Goal: Transaction & Acquisition: Book appointment/travel/reservation

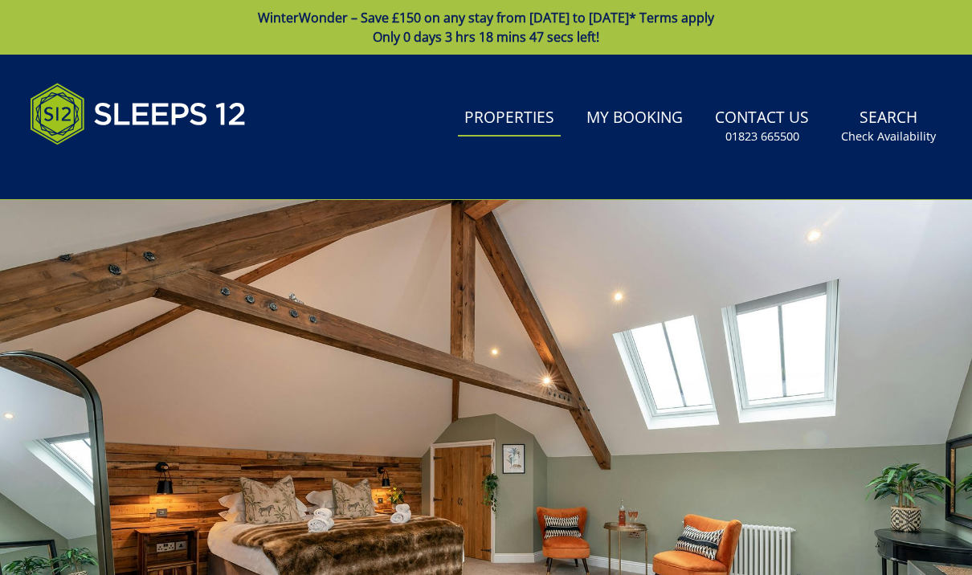
click at [500, 125] on link "Properties" at bounding box center [509, 118] width 103 height 36
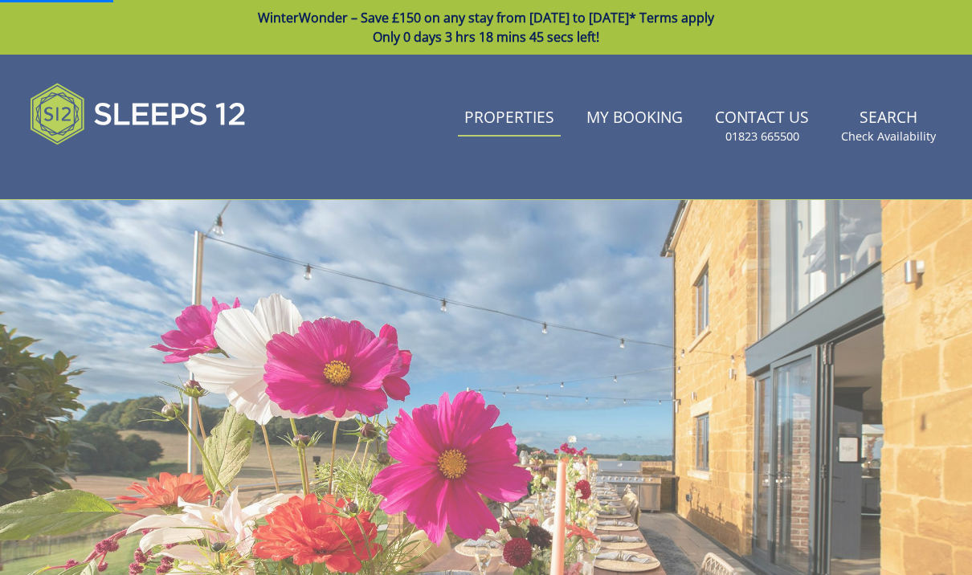
click at [515, 117] on link "Properties" at bounding box center [509, 118] width 103 height 36
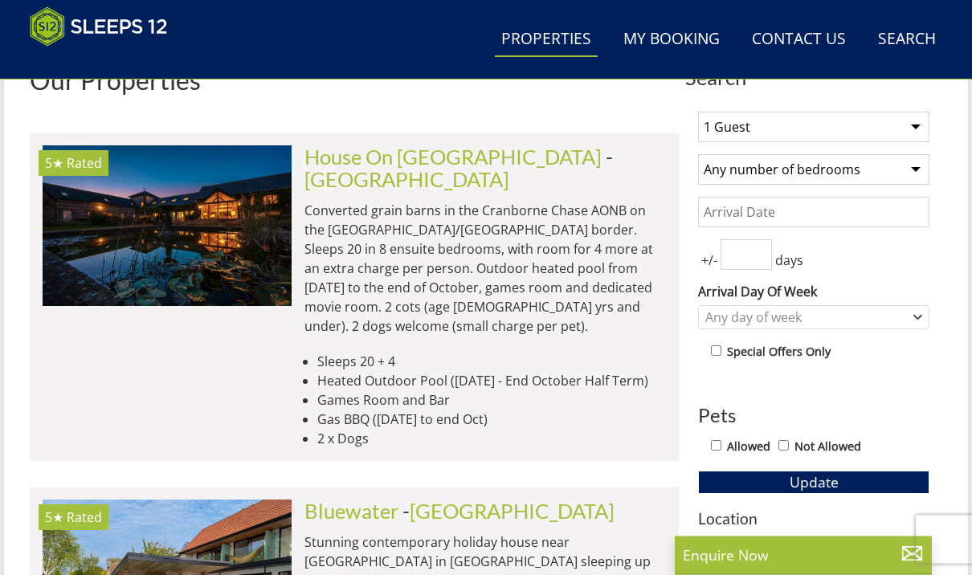
scroll to position [606, 0]
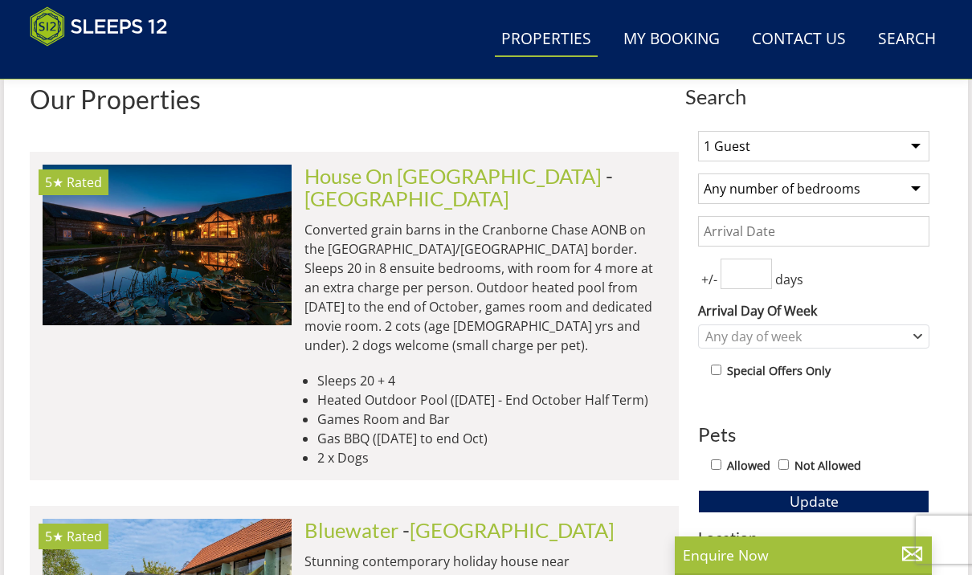
click at [920, 141] on select "1 Guest 2 Guests 3 Guests 4 Guests 5 Guests 6 Guests 7 Guests 8 Guests 9 Guests…" at bounding box center [813, 146] width 231 height 31
select select "8"
click at [912, 186] on select "Any number of bedrooms 4 Bedrooms 5 Bedrooms 6 Bedrooms 7 Bedrooms 8 Bedrooms 9…" at bounding box center [813, 189] width 231 height 31
select select "5"
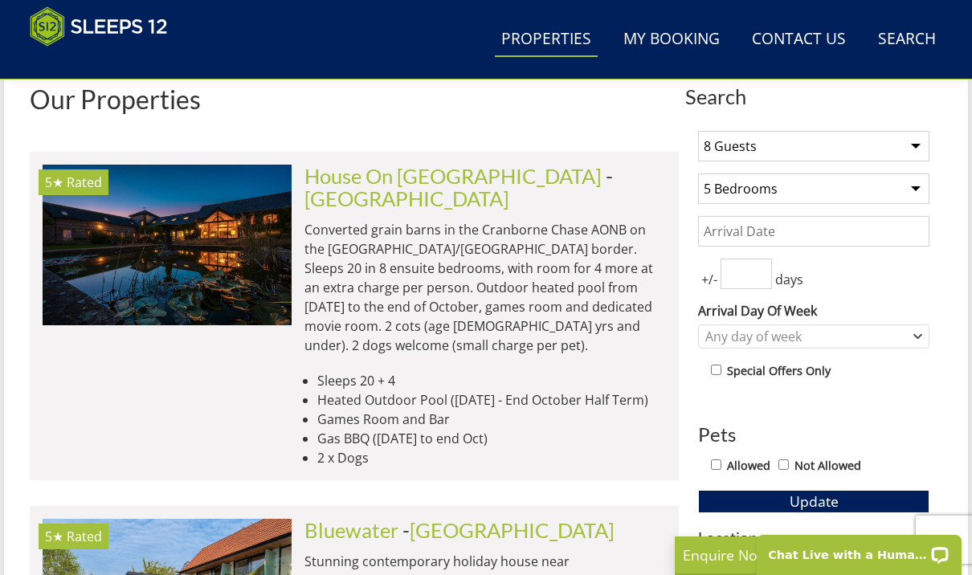
click at [872, 218] on input "Date" at bounding box center [813, 231] width 231 height 31
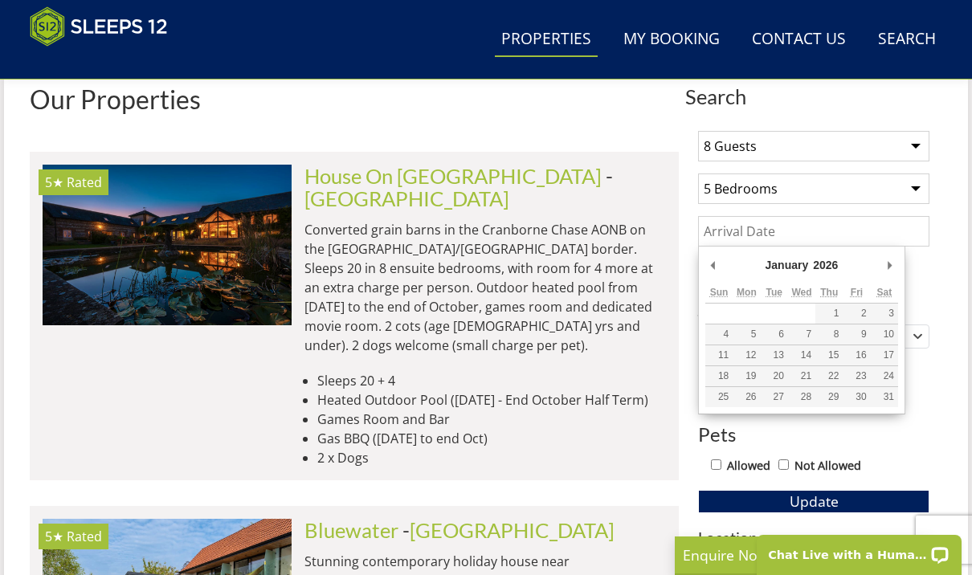
type input "[DATE]"
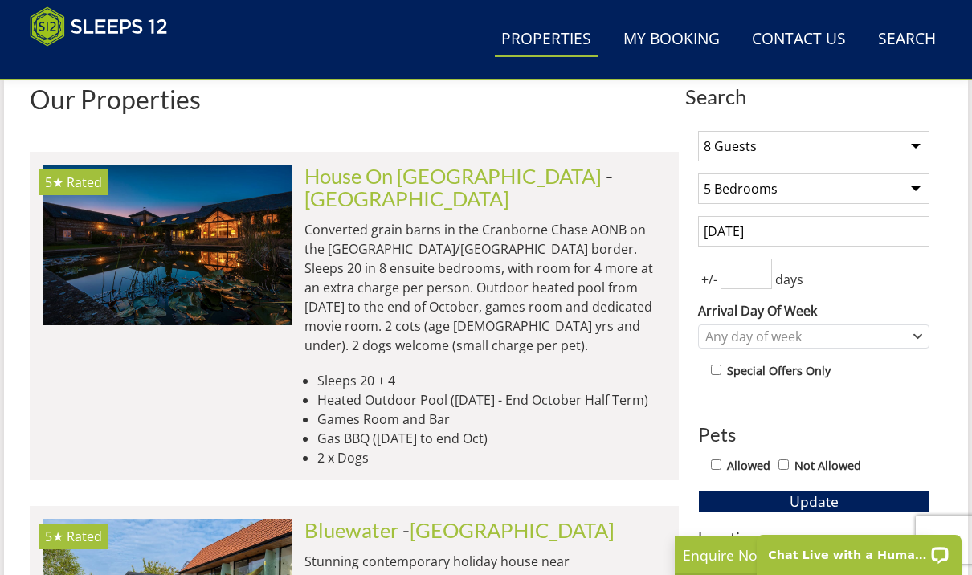
click at [766, 284] on input "number" at bounding box center [746, 274] width 51 height 31
click at [735, 276] on input "number" at bounding box center [746, 274] width 51 height 31
click at [780, 277] on span "days" at bounding box center [789, 279] width 35 height 19
click at [797, 271] on span "days" at bounding box center [789, 279] width 35 height 19
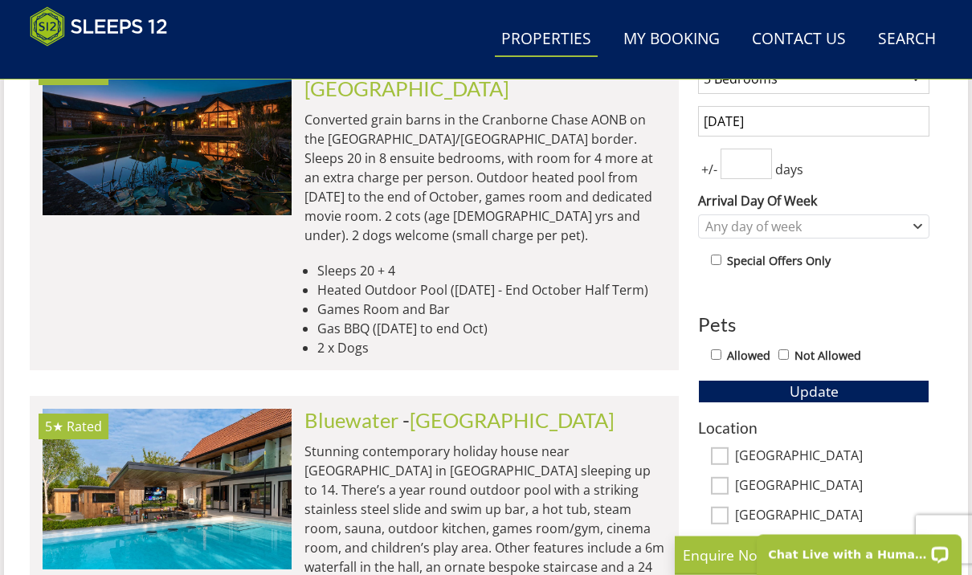
scroll to position [717, 0]
click at [718, 359] on input "Allowed" at bounding box center [716, 354] width 10 height 10
checkbox input "true"
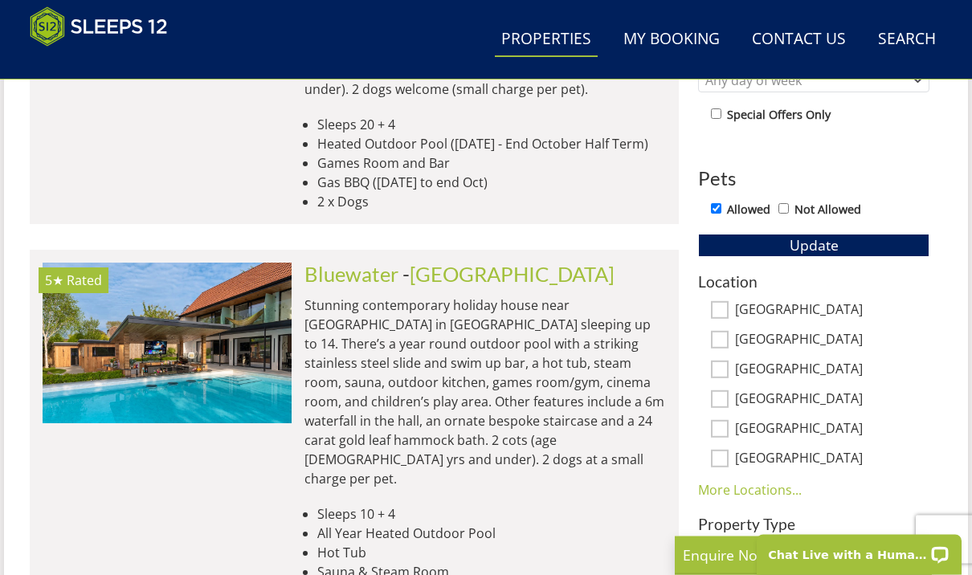
scroll to position [863, 0]
click at [859, 234] on button "Update" at bounding box center [813, 245] width 231 height 22
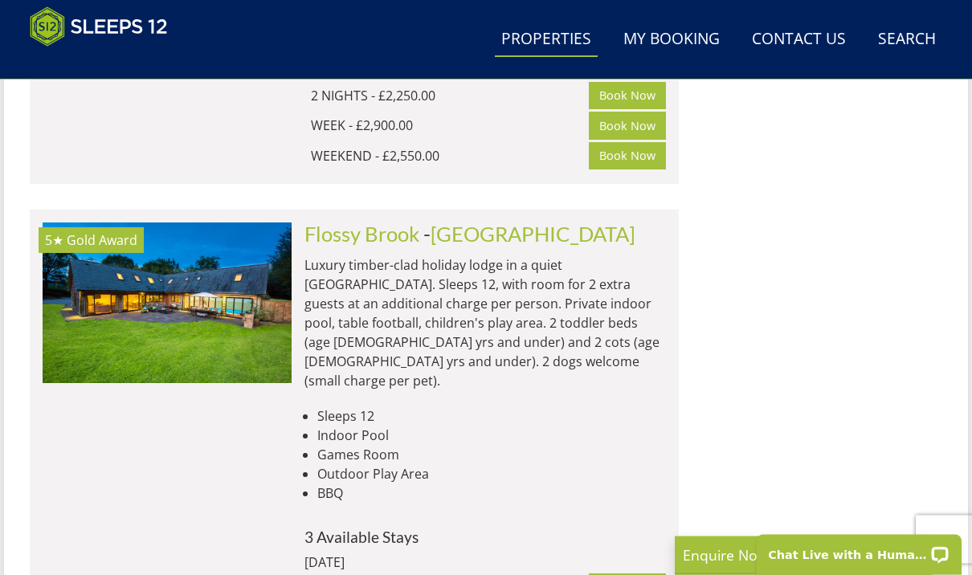
scroll to position [2412, 0]
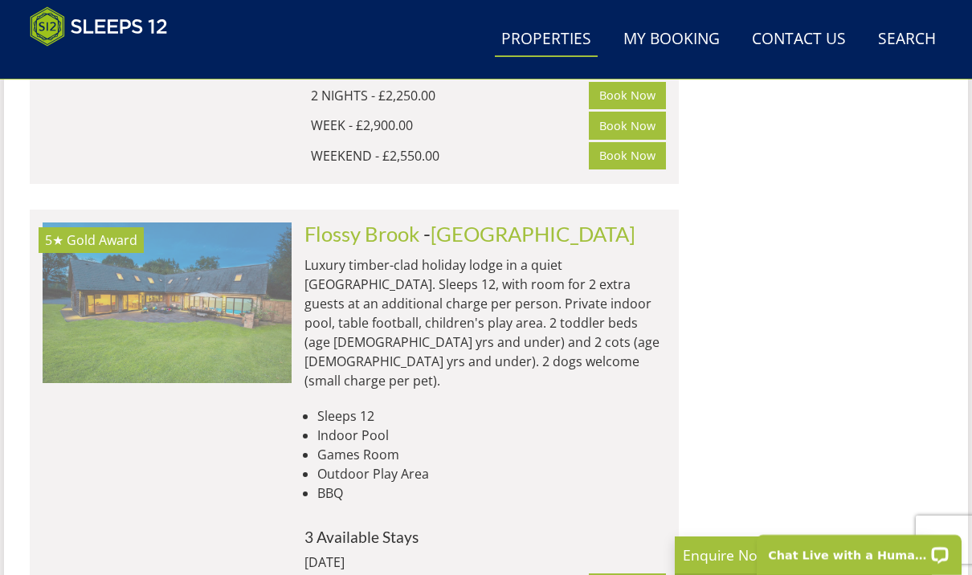
click at [179, 223] on img at bounding box center [167, 303] width 249 height 161
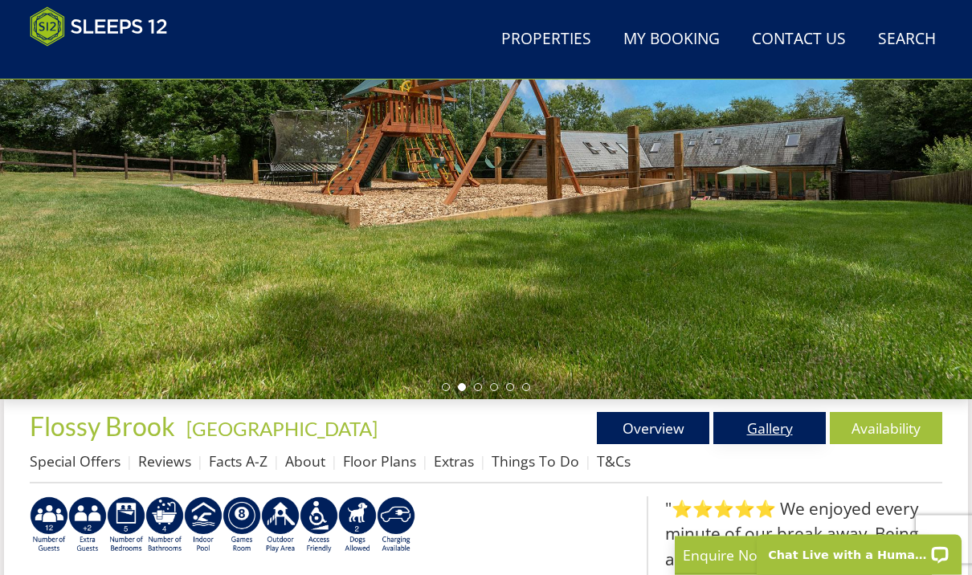
scroll to position [280, 0]
click at [766, 423] on link "Gallery" at bounding box center [769, 428] width 112 height 32
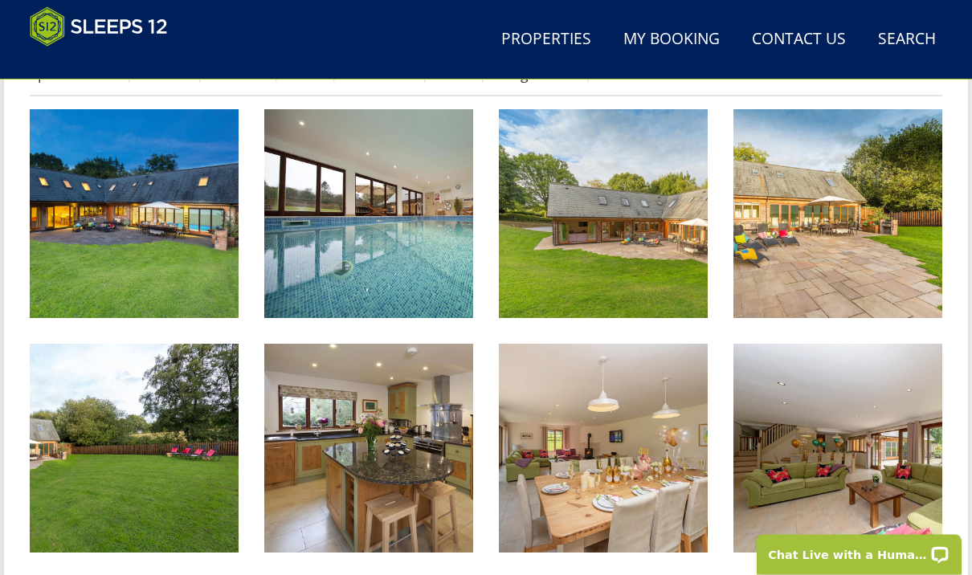
scroll to position [667, 0]
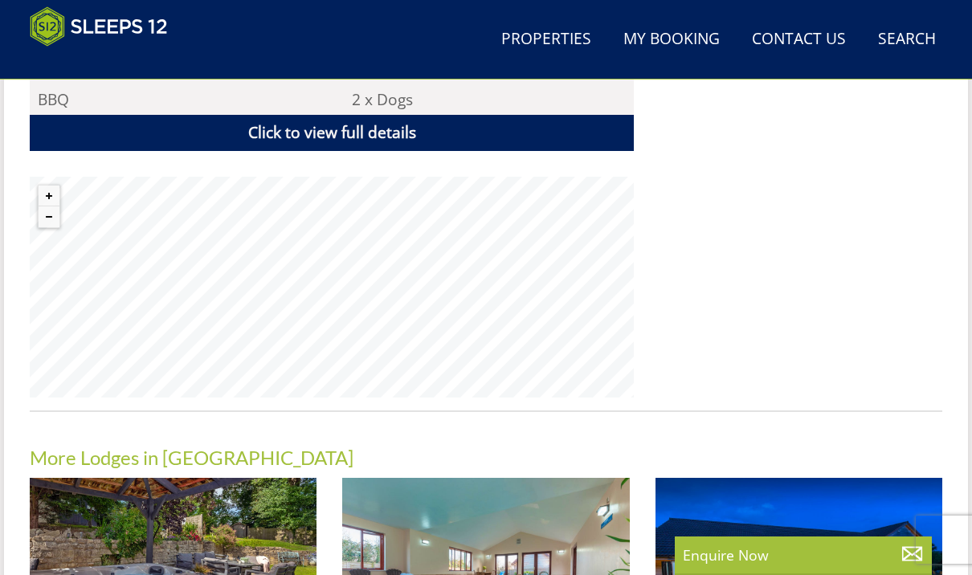
scroll to position [2412, 0]
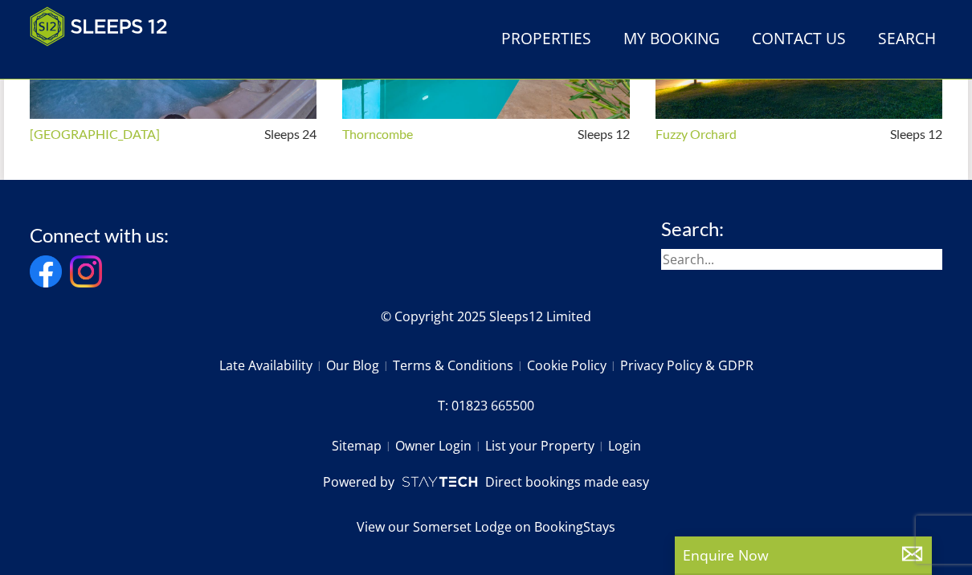
select select "8"
select select "5"
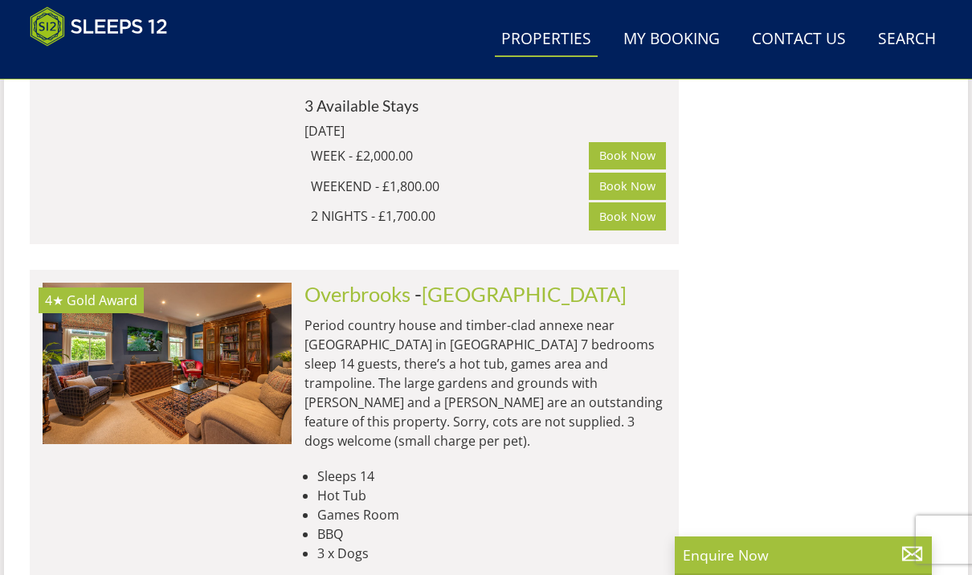
scroll to position [2840, 0]
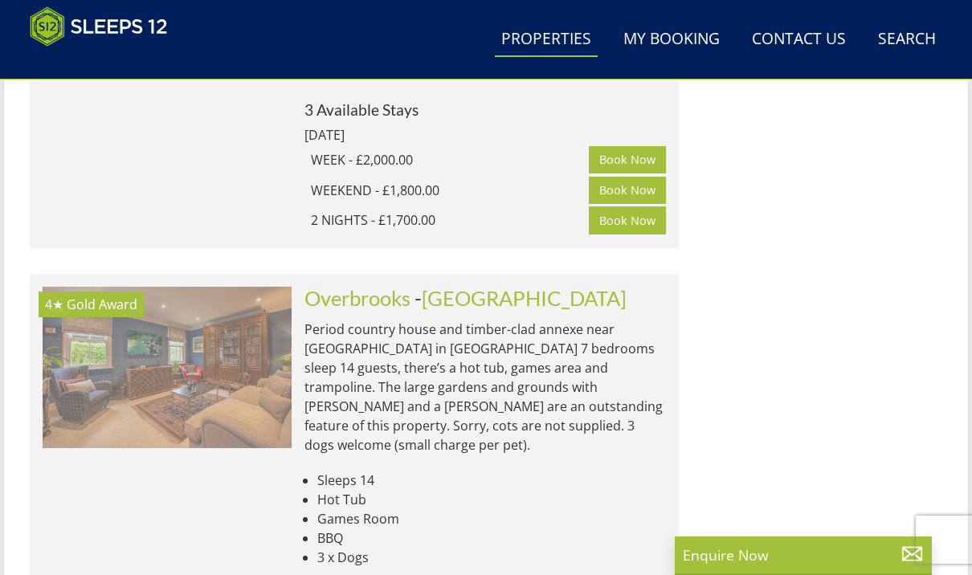
click at [231, 287] on img at bounding box center [167, 367] width 249 height 161
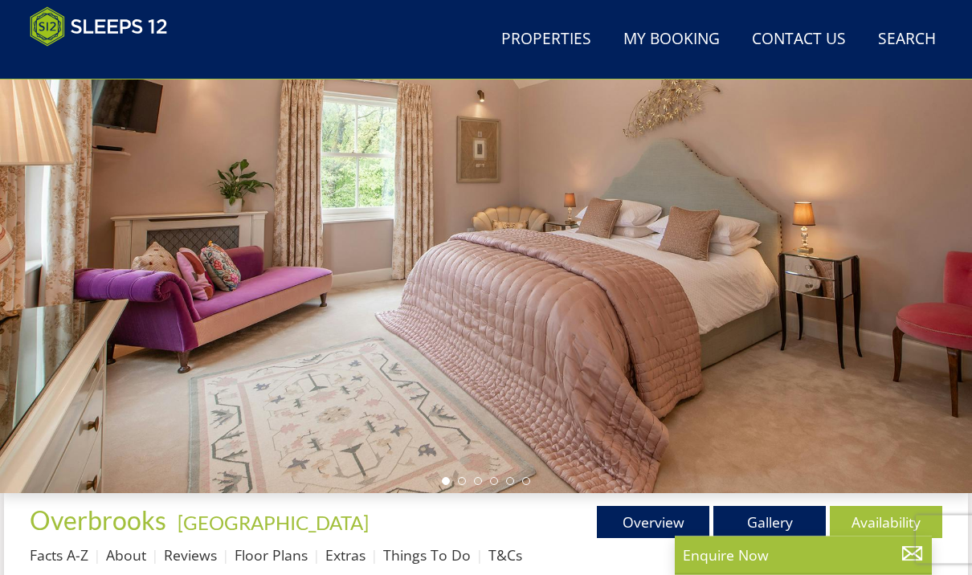
scroll to position [186, 0]
click at [777, 525] on link "Gallery" at bounding box center [769, 522] width 112 height 32
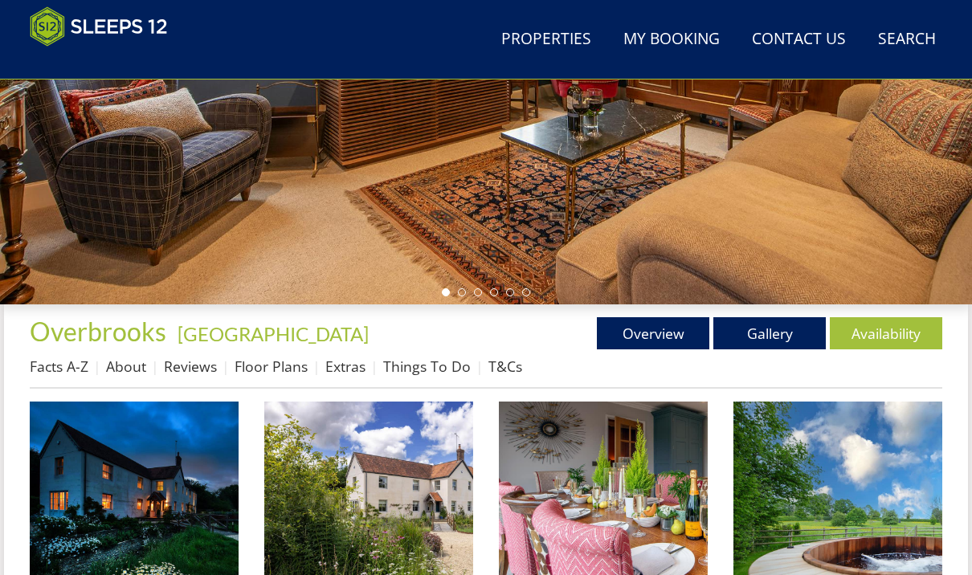
scroll to position [390, 0]
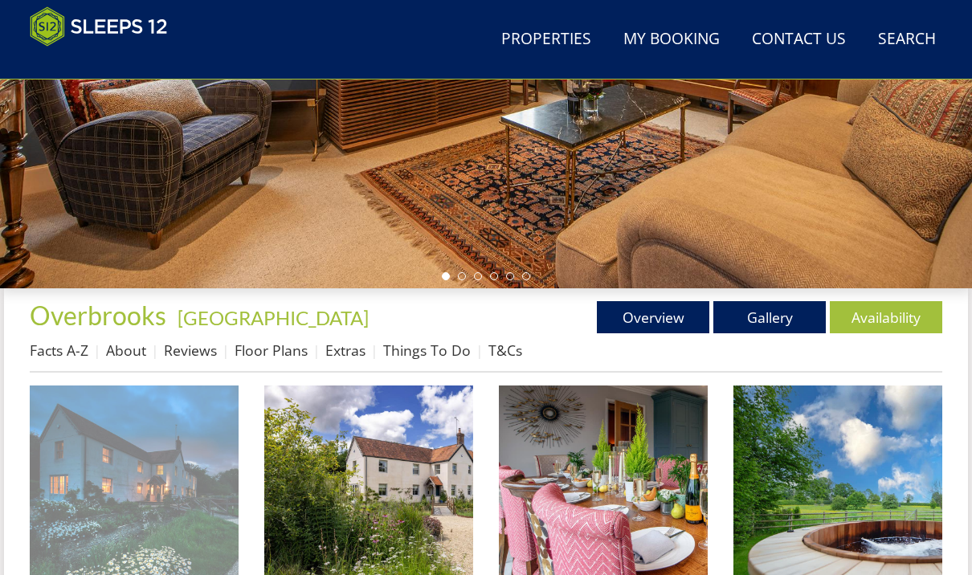
click at [152, 547] on img at bounding box center [134, 490] width 209 height 209
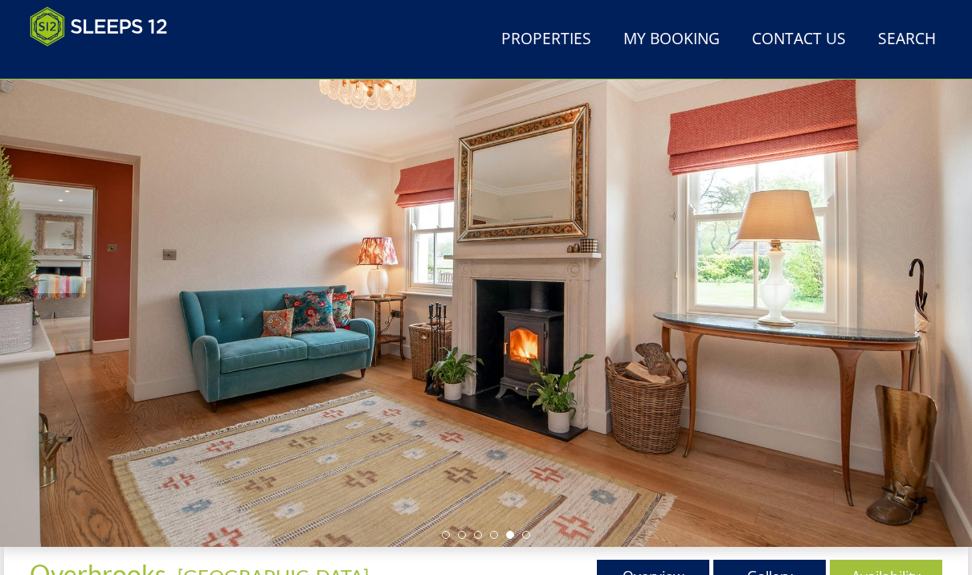
scroll to position [0, 0]
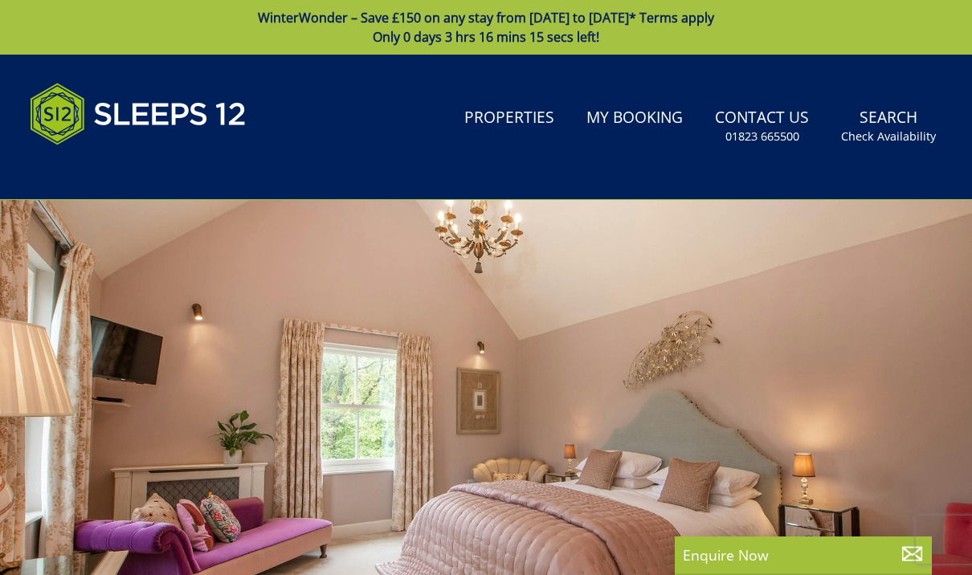
select select "8"
select select "5"
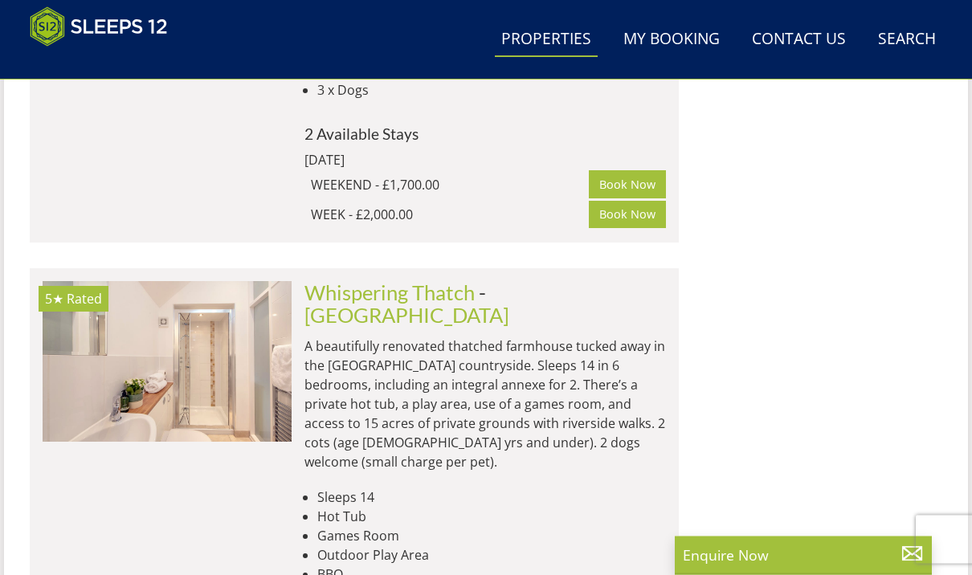
scroll to position [3307, 0]
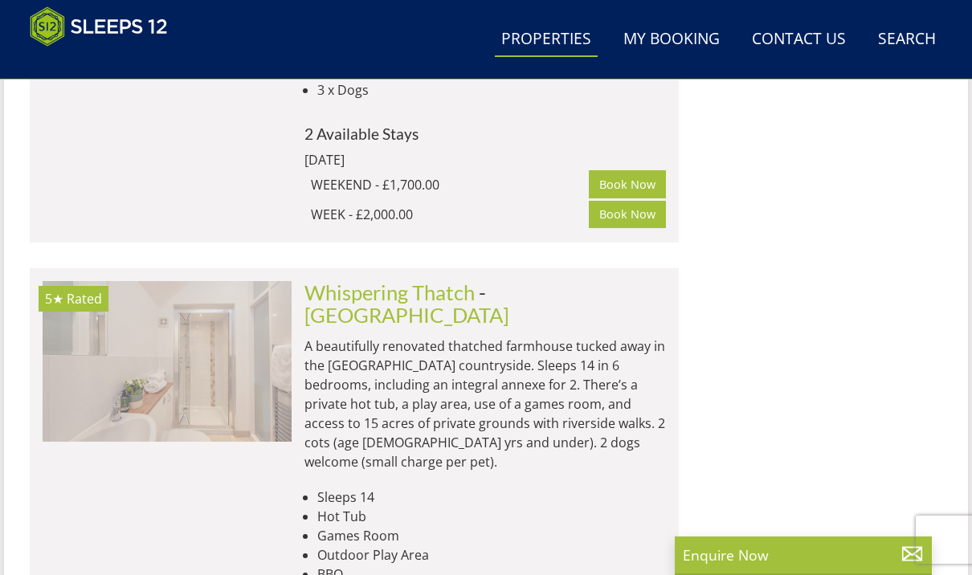
click at [174, 281] on img at bounding box center [167, 361] width 249 height 161
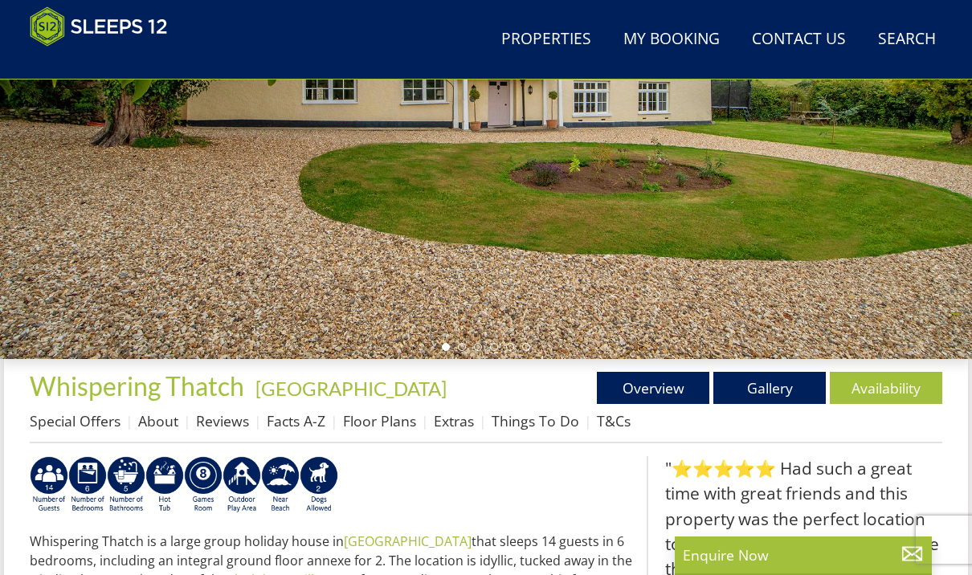
scroll to position [323, 0]
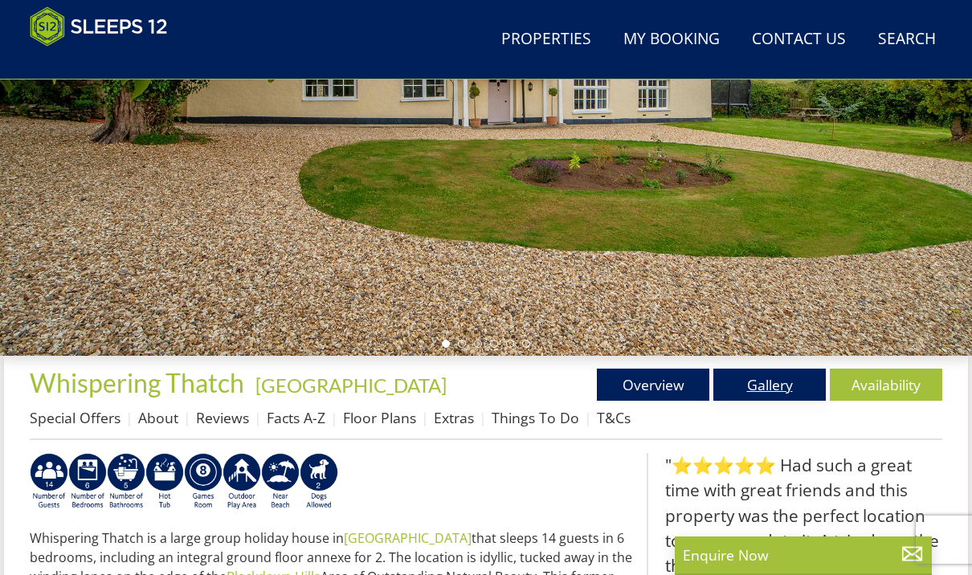
click at [770, 386] on link "Gallery" at bounding box center [769, 385] width 112 height 32
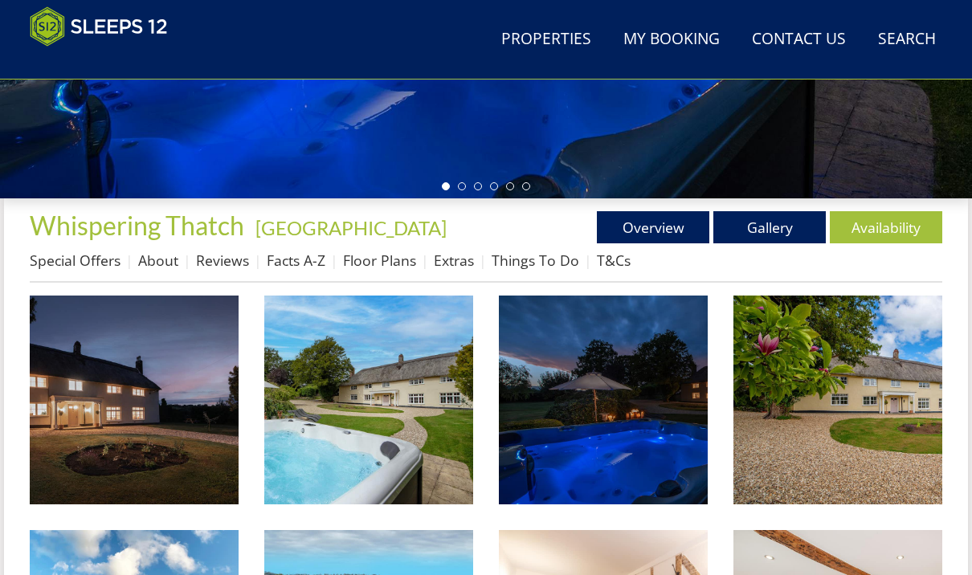
scroll to position [533, 0]
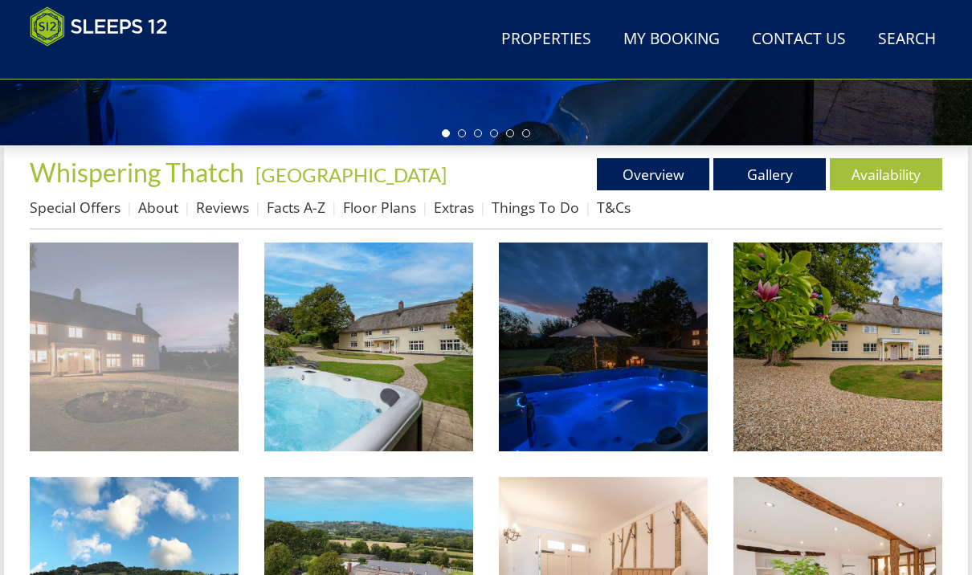
click at [142, 383] on img at bounding box center [134, 347] width 209 height 209
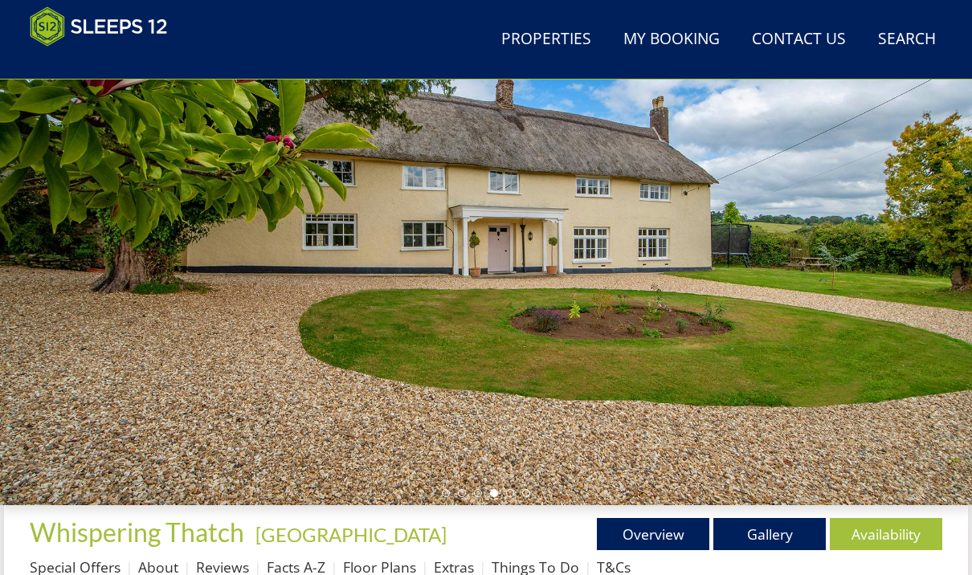
scroll to position [0, 0]
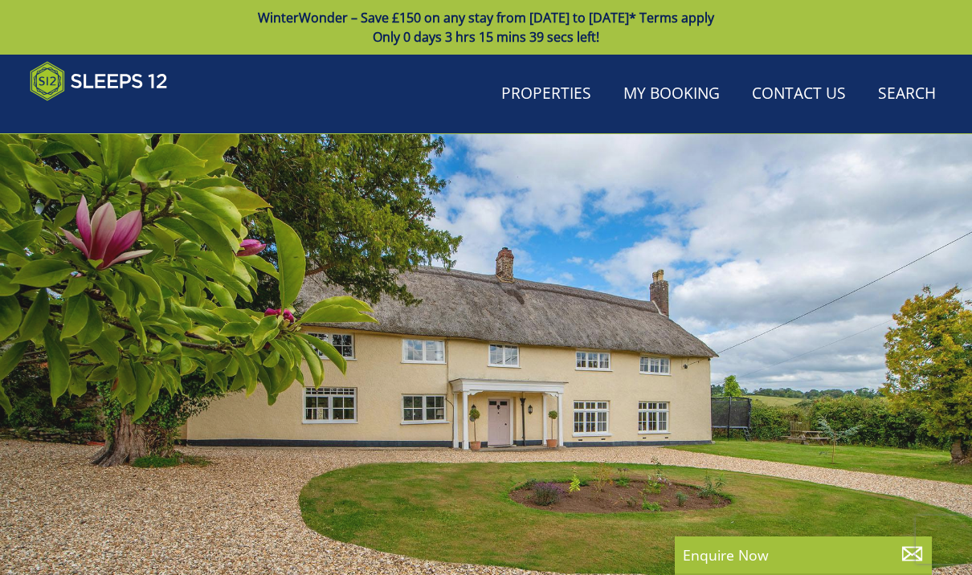
scroll to position [323, 0]
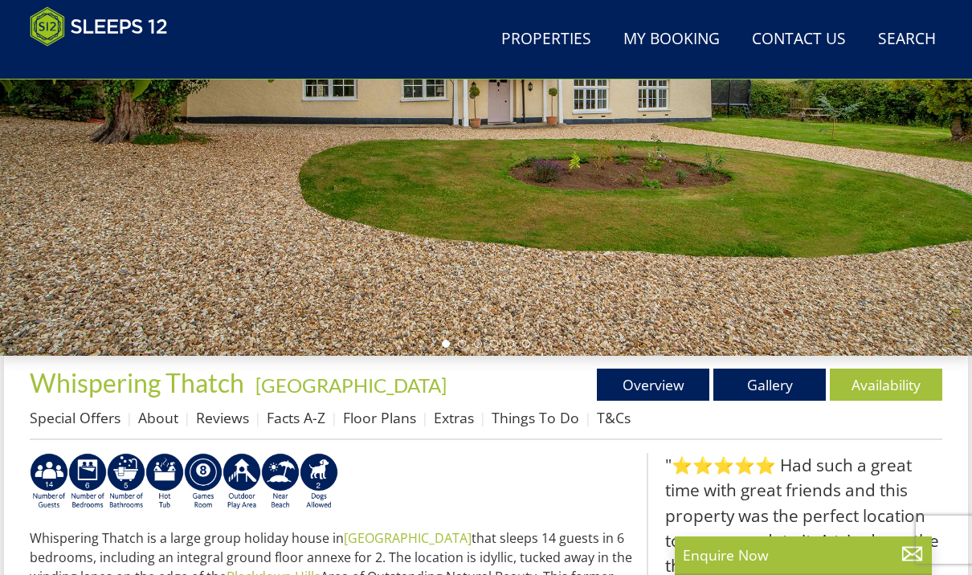
scroll to position [3307, 0]
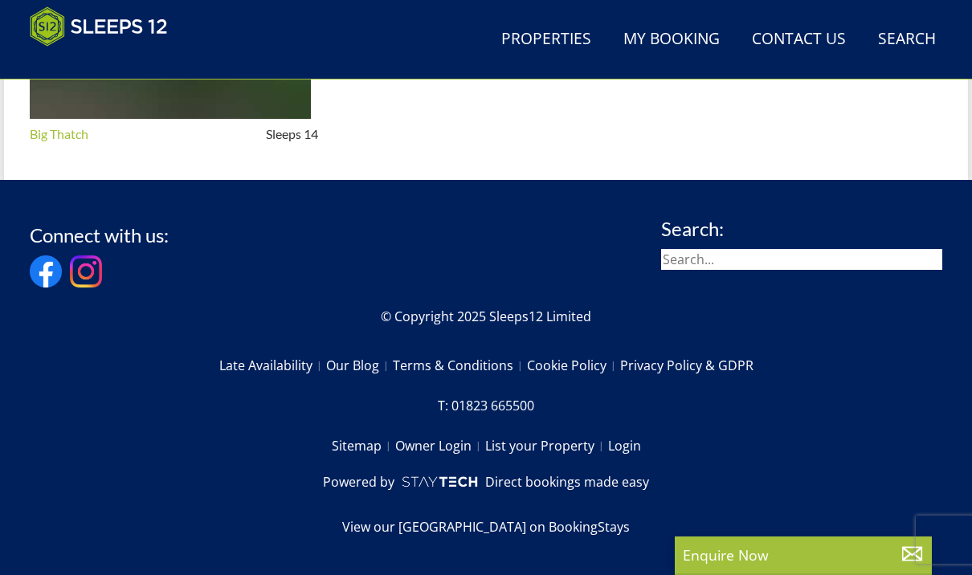
select select "8"
select select "5"
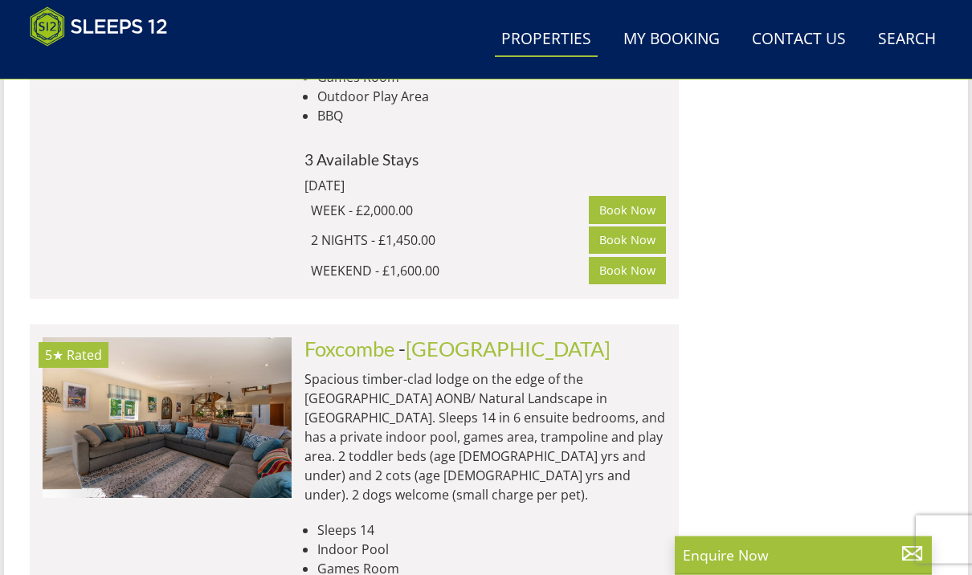
scroll to position [3766, 0]
click at [472, 337] on link "[GEOGRAPHIC_DATA]" at bounding box center [508, 349] width 205 height 24
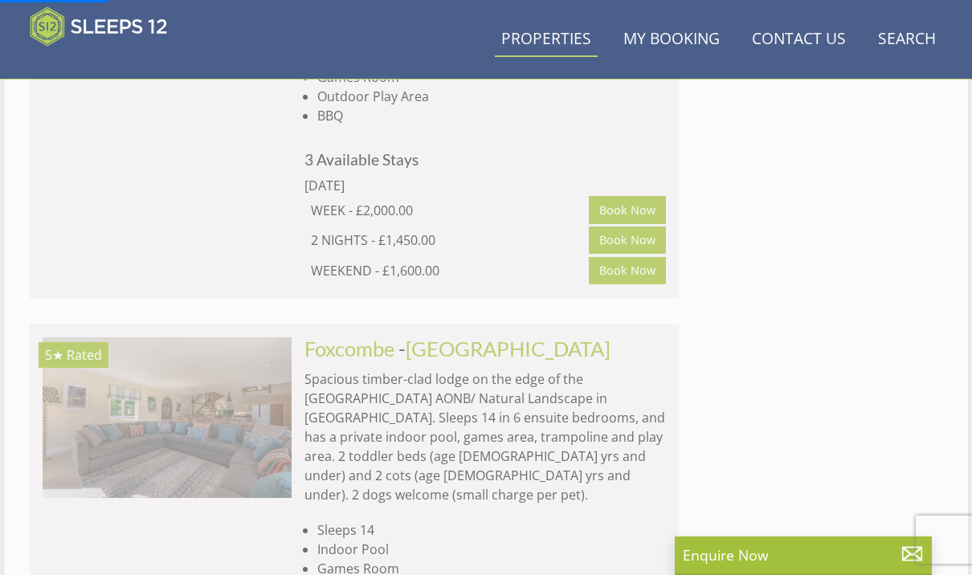
click at [218, 337] on img at bounding box center [167, 417] width 249 height 161
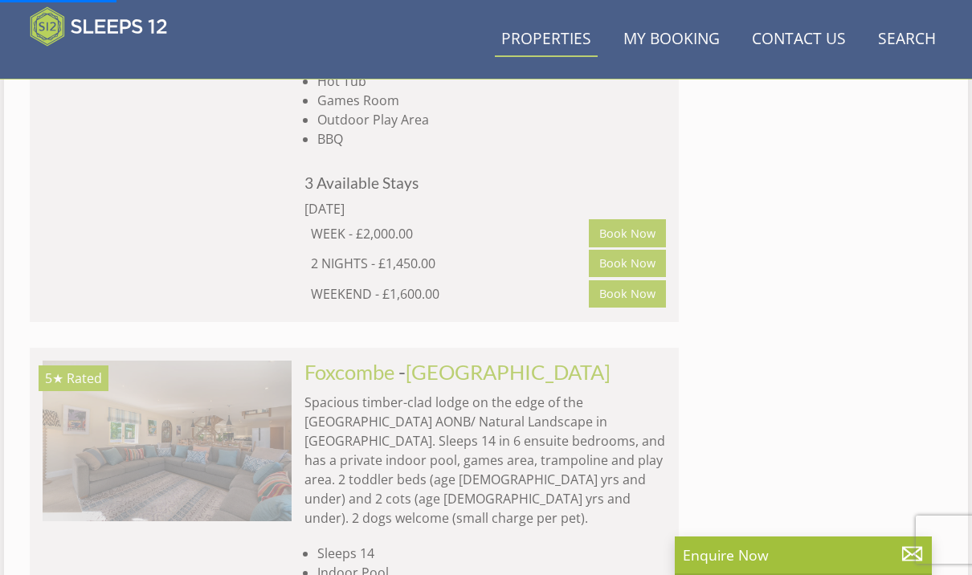
scroll to position [3725, 0]
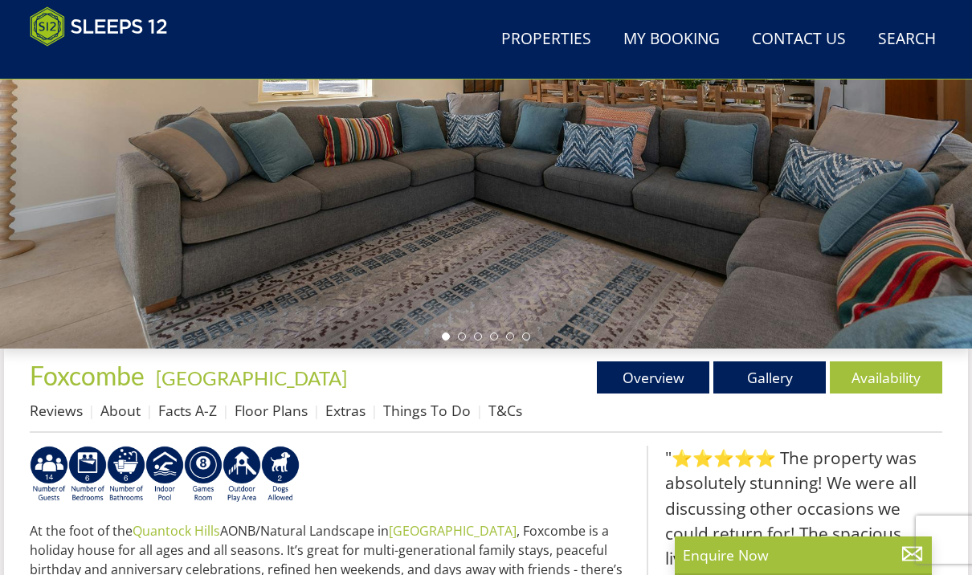
scroll to position [327, 0]
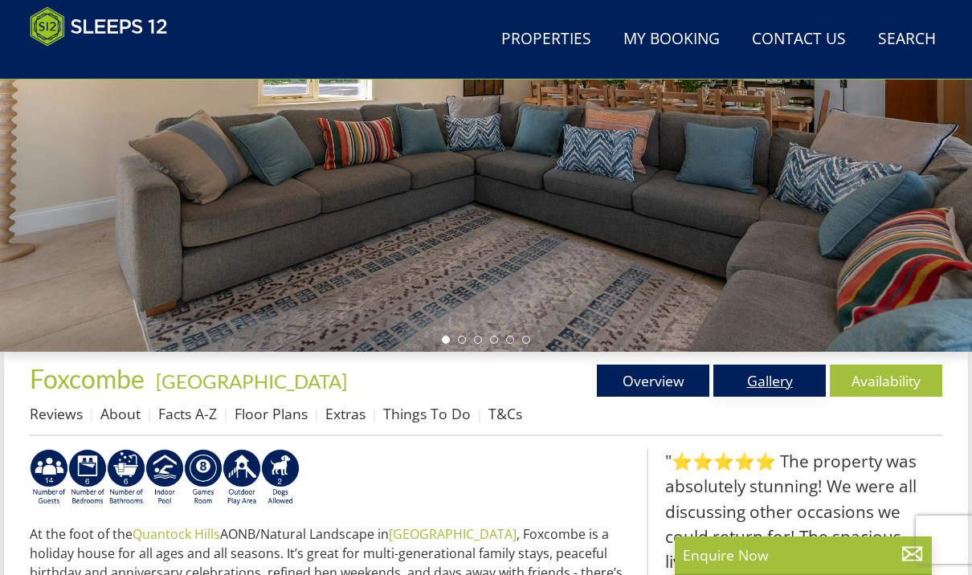
click at [752, 394] on link "Gallery" at bounding box center [769, 381] width 112 height 32
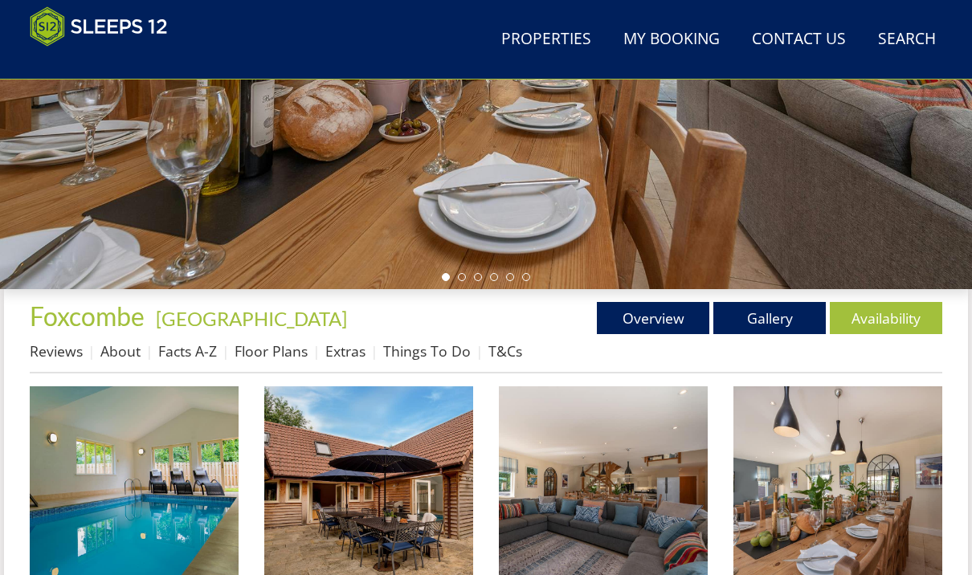
scroll to position [388, 0]
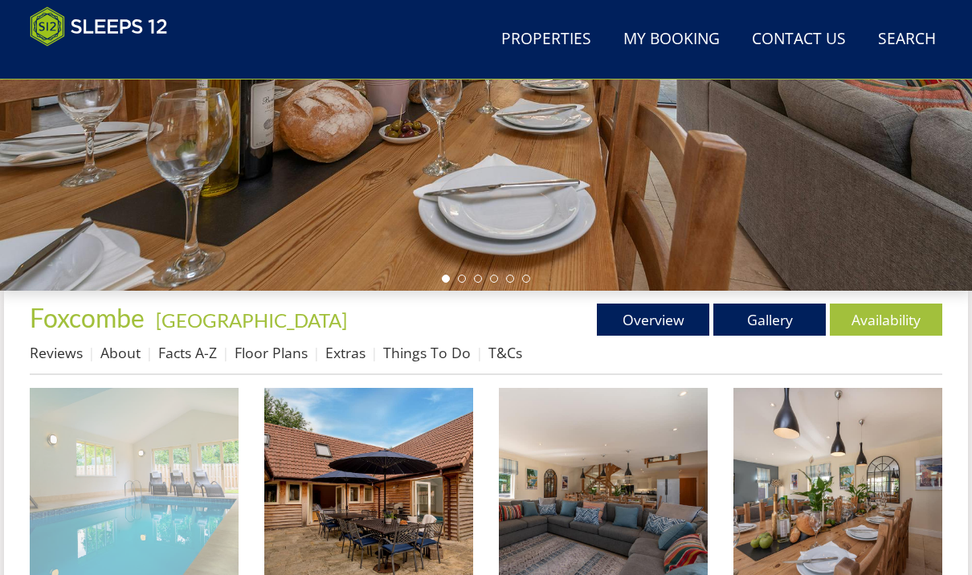
click at [175, 515] on img at bounding box center [134, 492] width 209 height 209
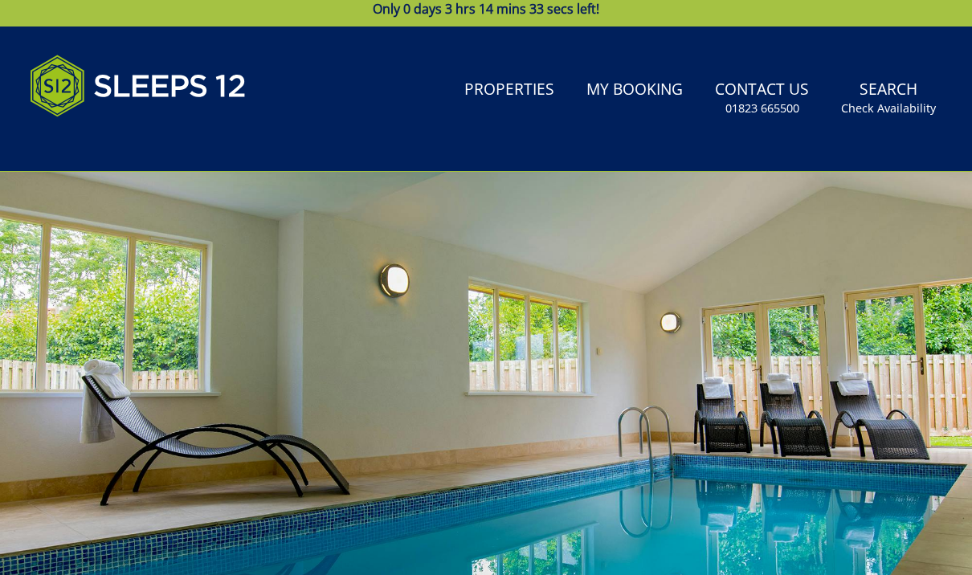
scroll to position [0, 0]
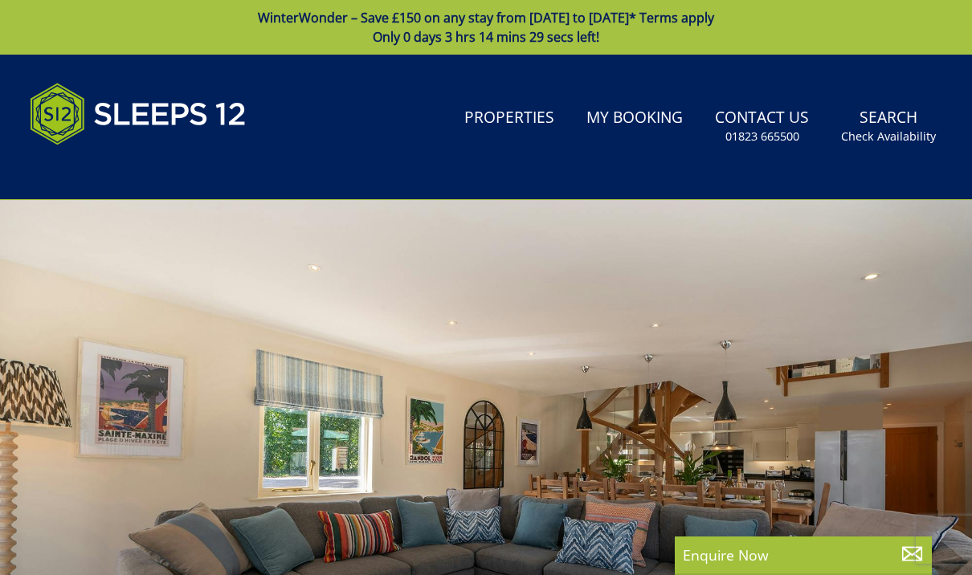
select select "8"
select select "5"
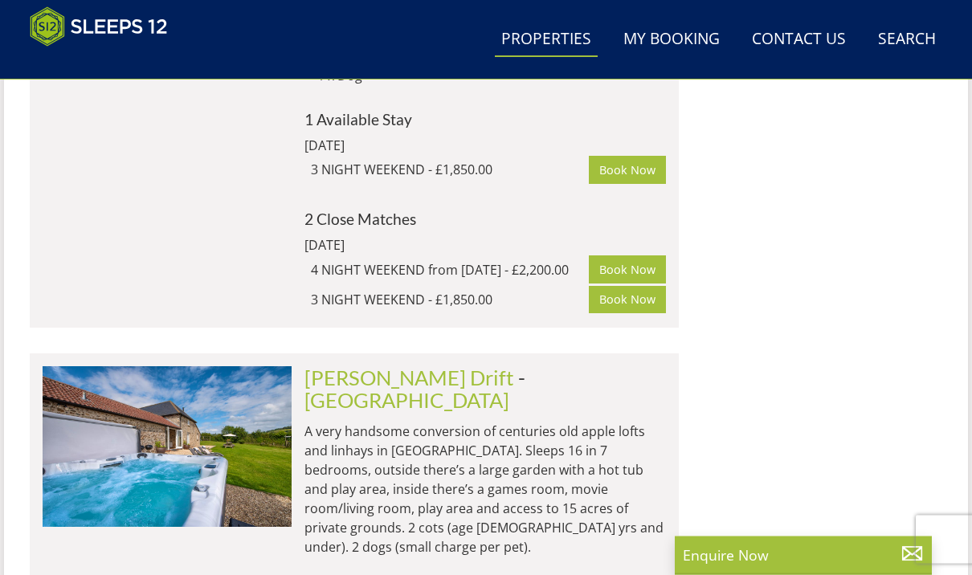
scroll to position [4790, 0]
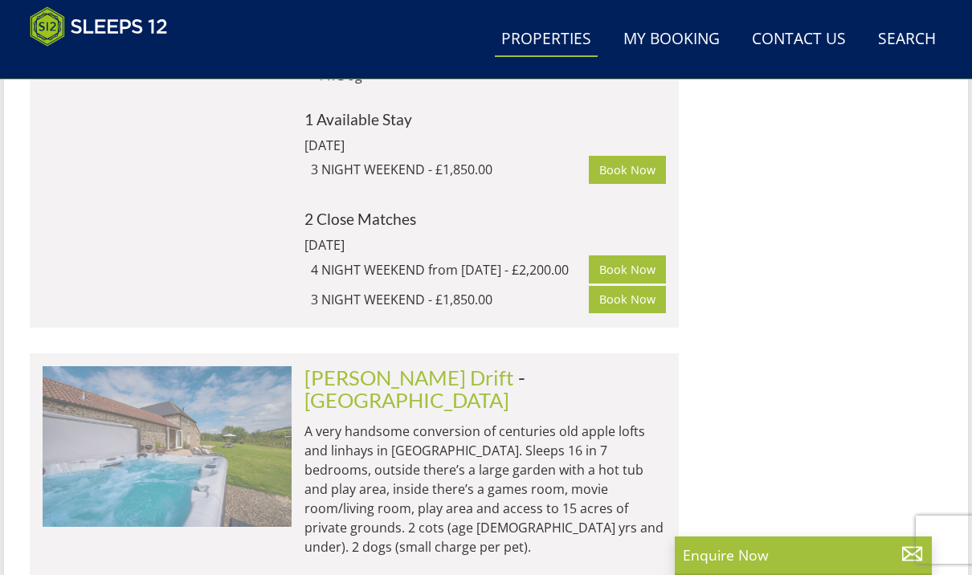
click at [238, 366] on img at bounding box center [167, 446] width 249 height 161
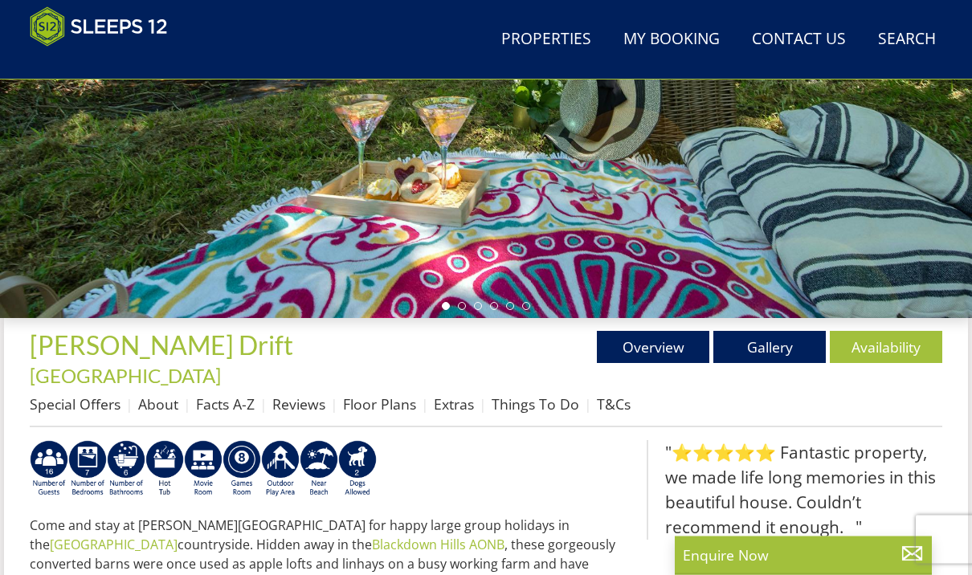
scroll to position [361, 0]
click at [770, 345] on link "Gallery" at bounding box center [769, 347] width 112 height 32
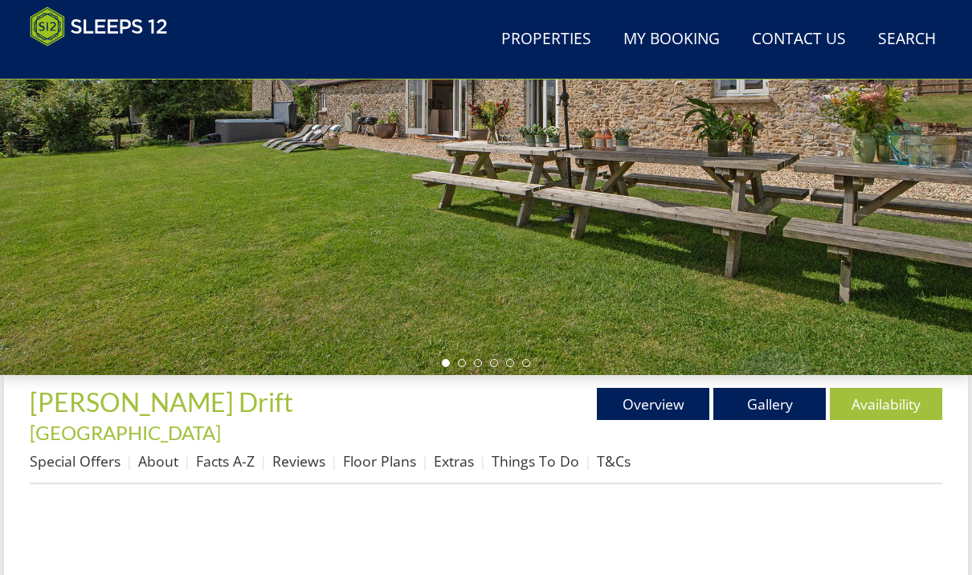
scroll to position [304, 0]
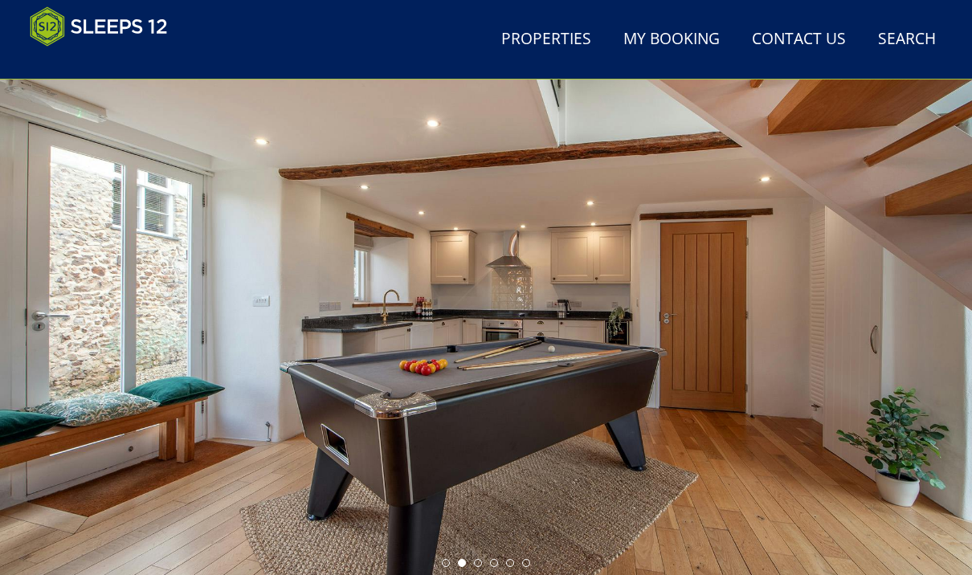
scroll to position [0, 0]
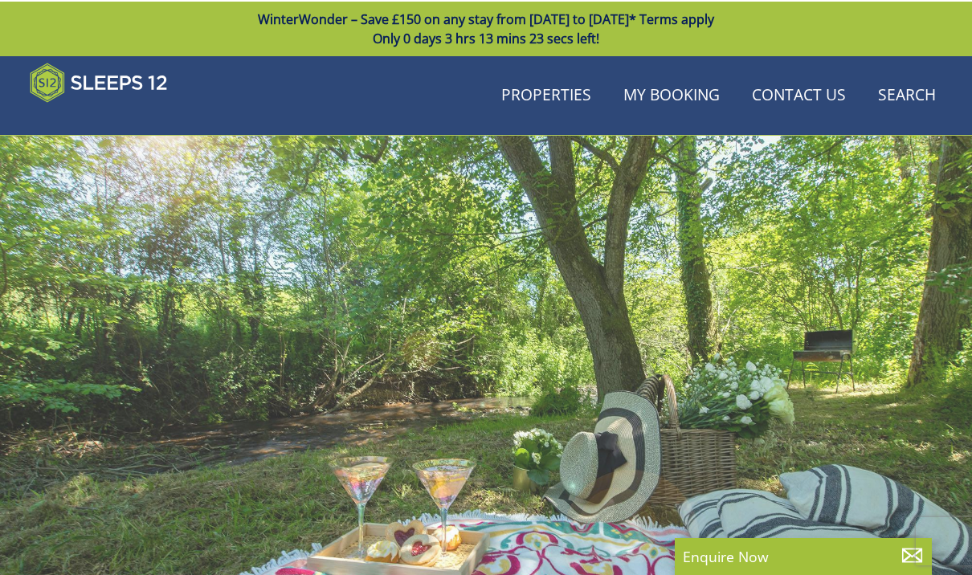
scroll to position [361, 0]
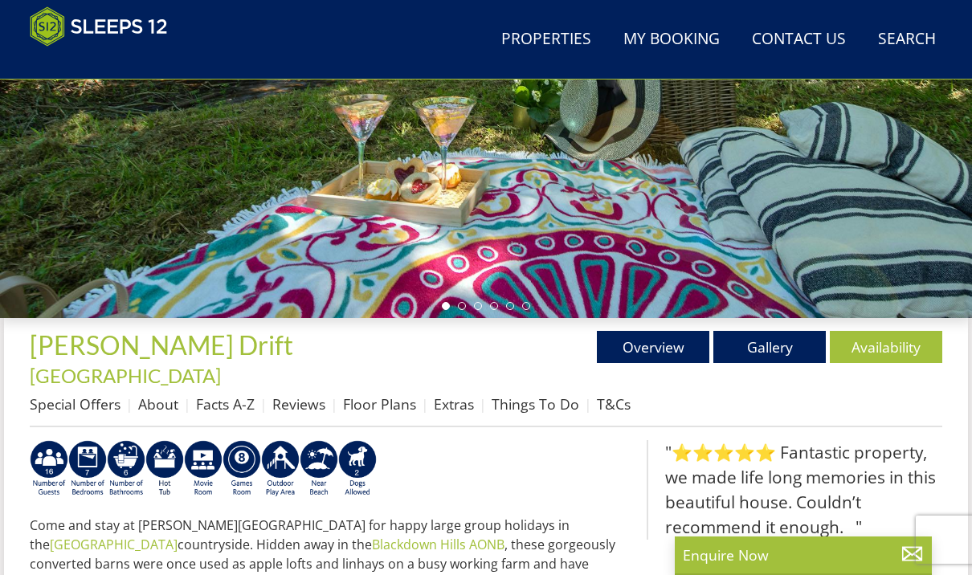
select select "8"
select select "5"
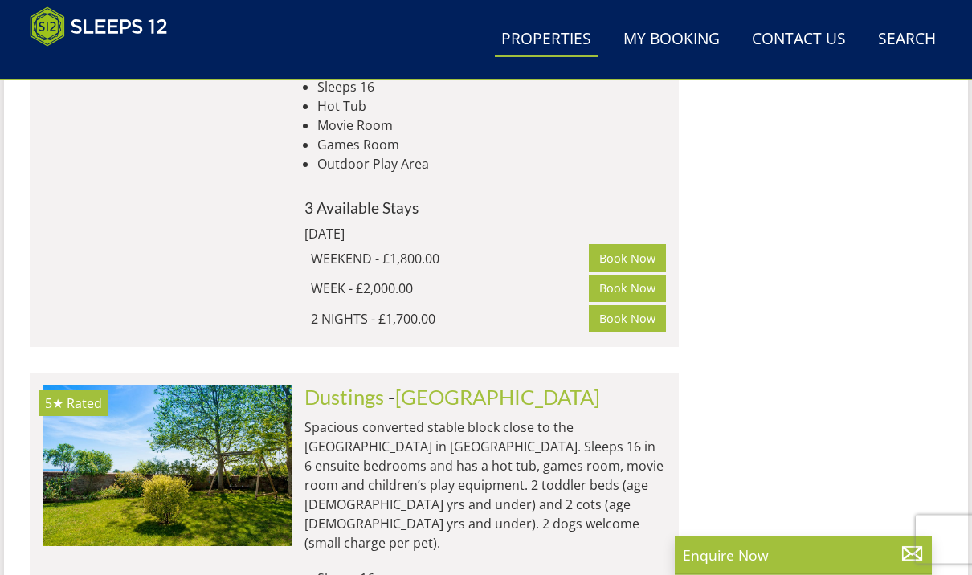
scroll to position [5287, 0]
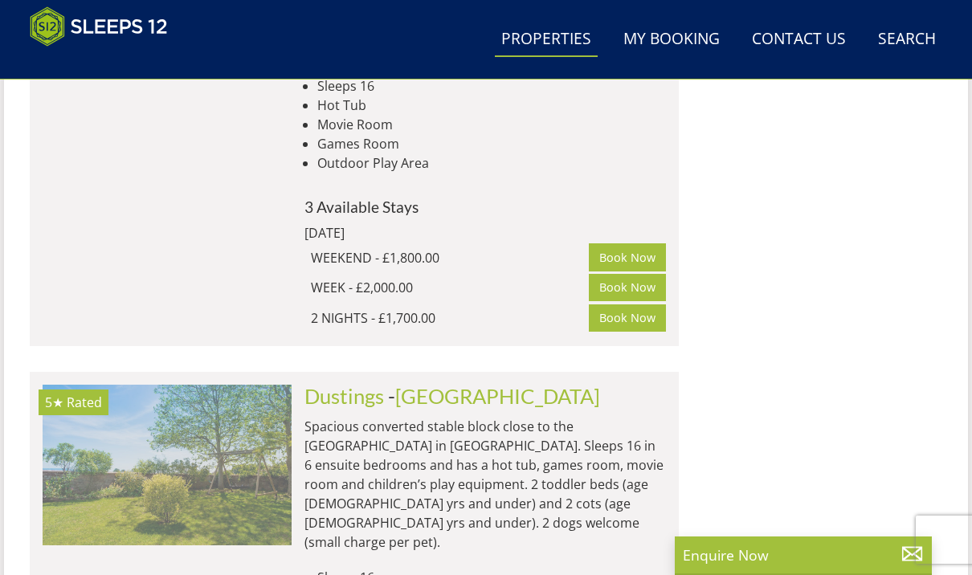
click at [225, 385] on img at bounding box center [167, 465] width 249 height 161
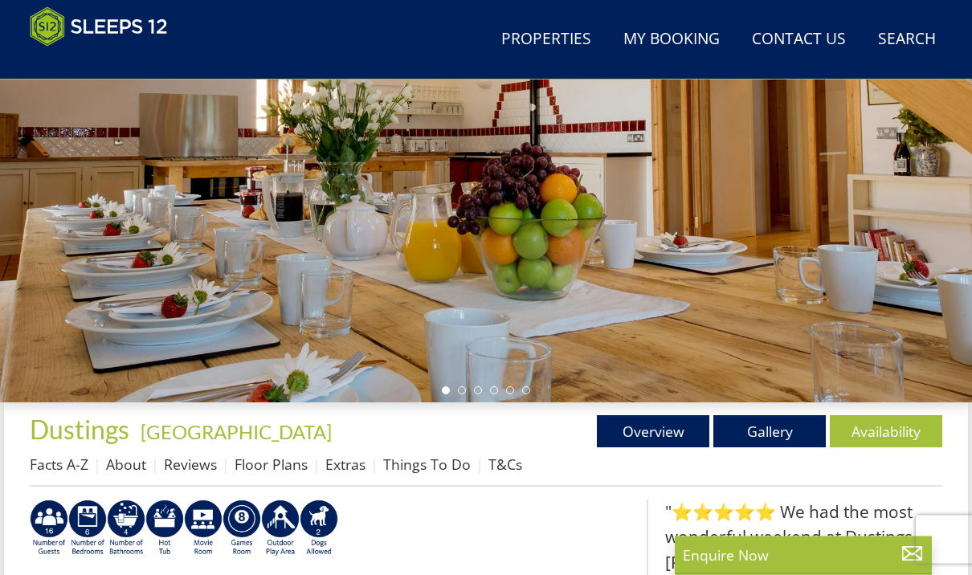
scroll to position [308, 0]
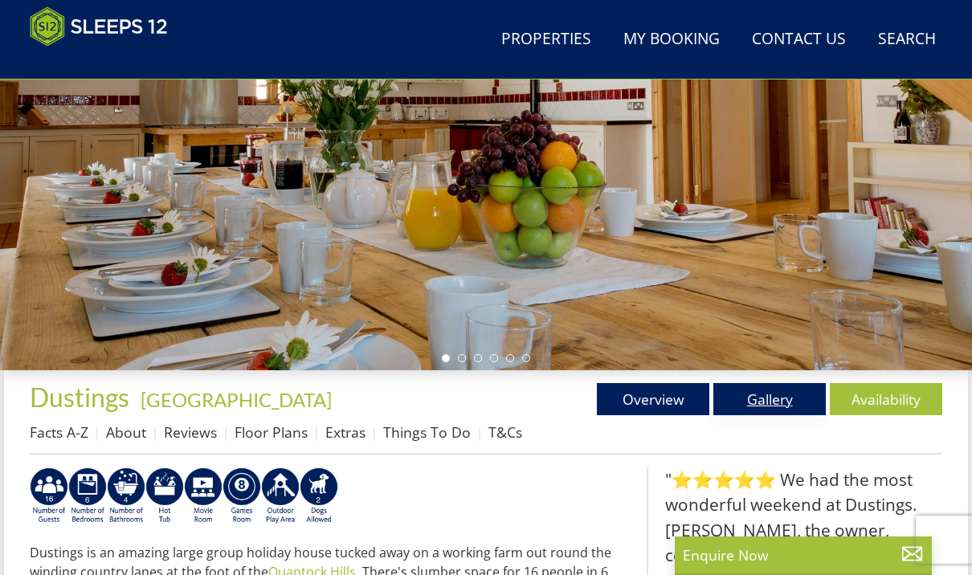
click at [766, 400] on link "Gallery" at bounding box center [769, 399] width 112 height 32
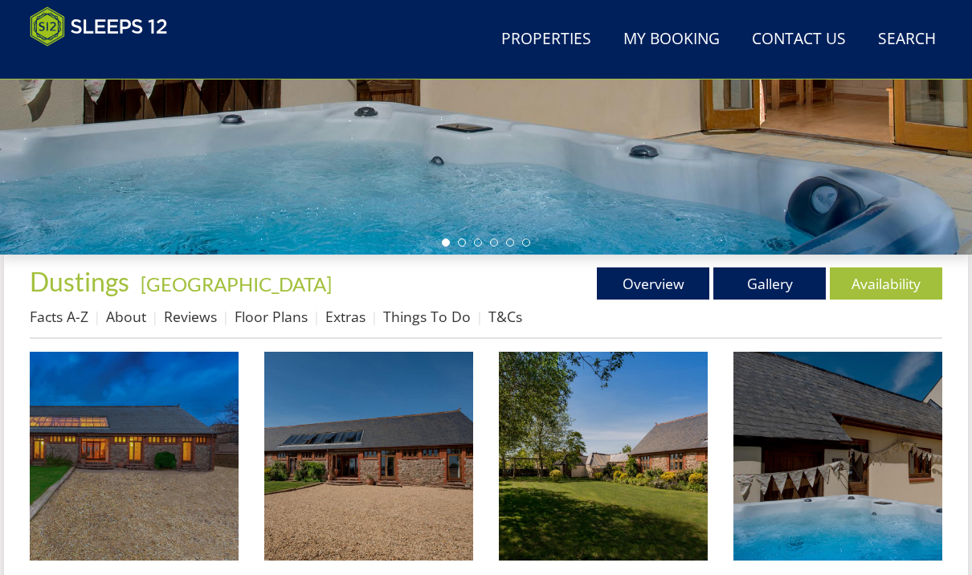
scroll to position [433, 0]
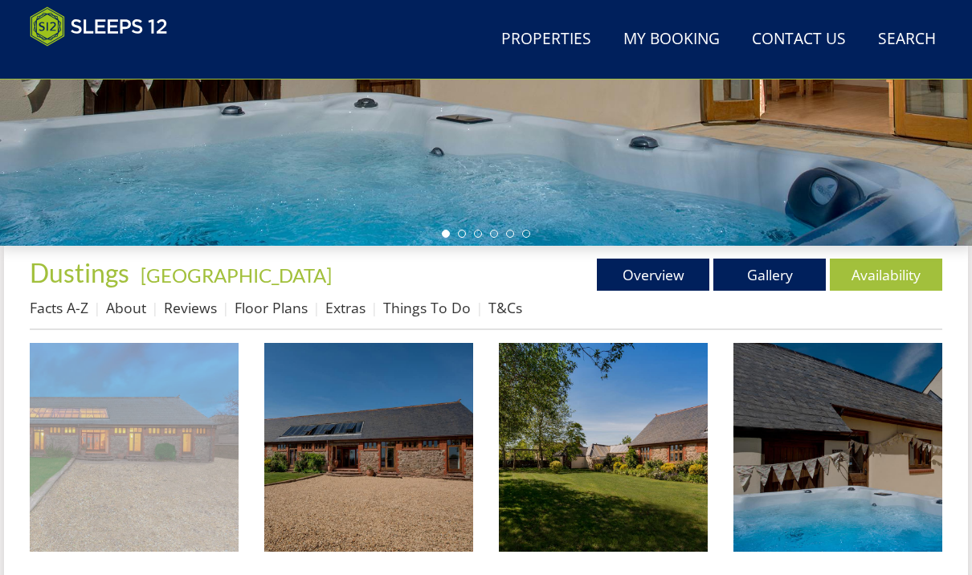
click at [129, 447] on img at bounding box center [134, 447] width 209 height 209
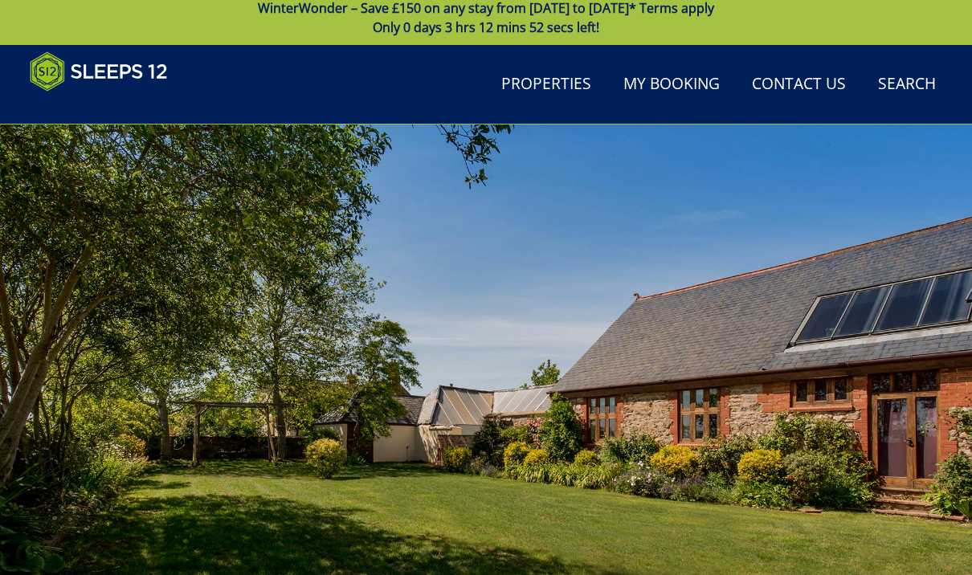
scroll to position [0, 0]
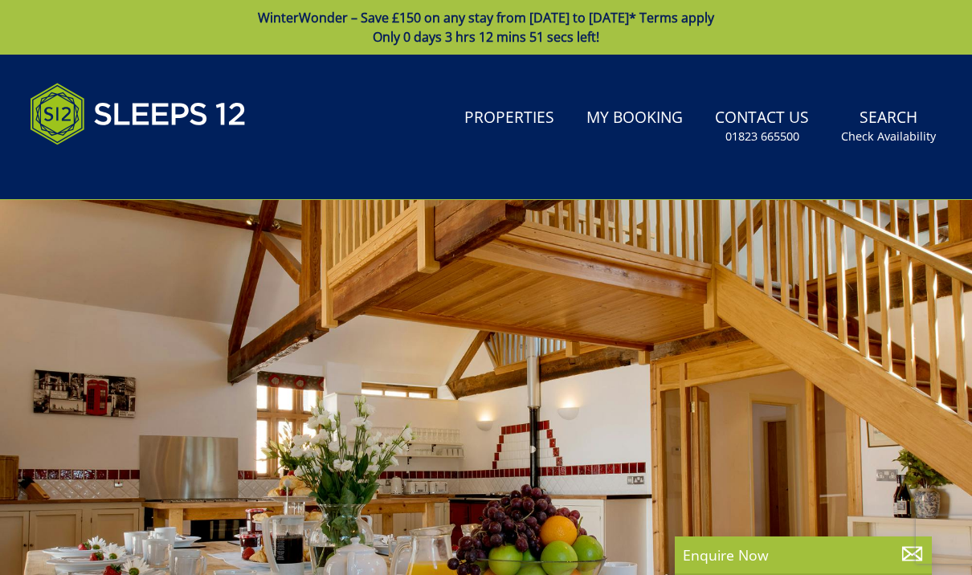
select select "8"
select select "5"
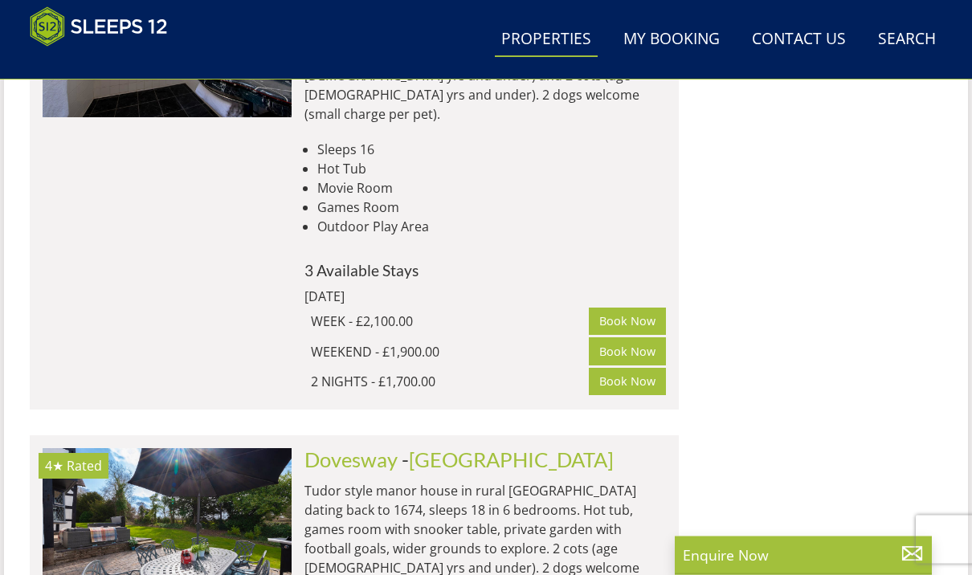
scroll to position [5715, 0]
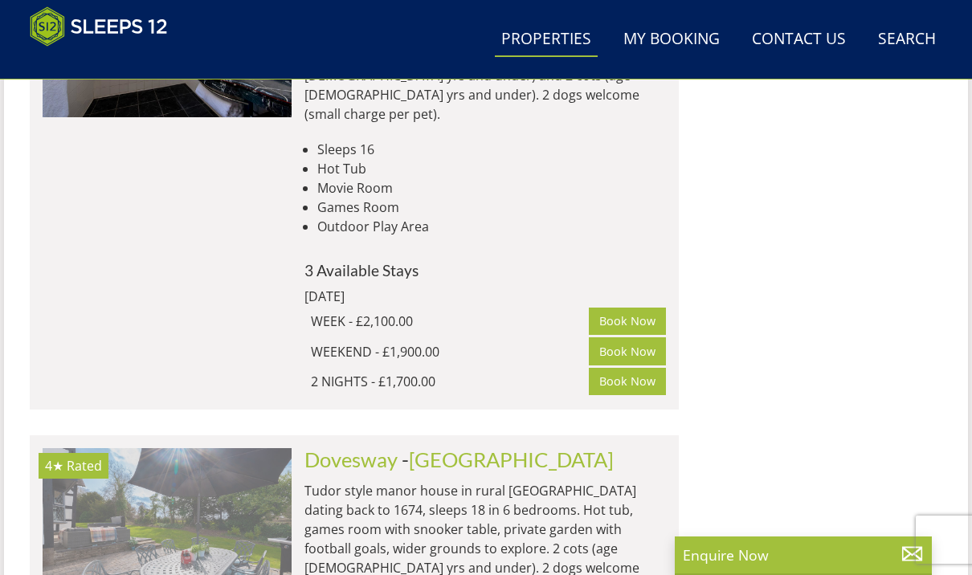
click at [206, 448] on img at bounding box center [167, 528] width 249 height 161
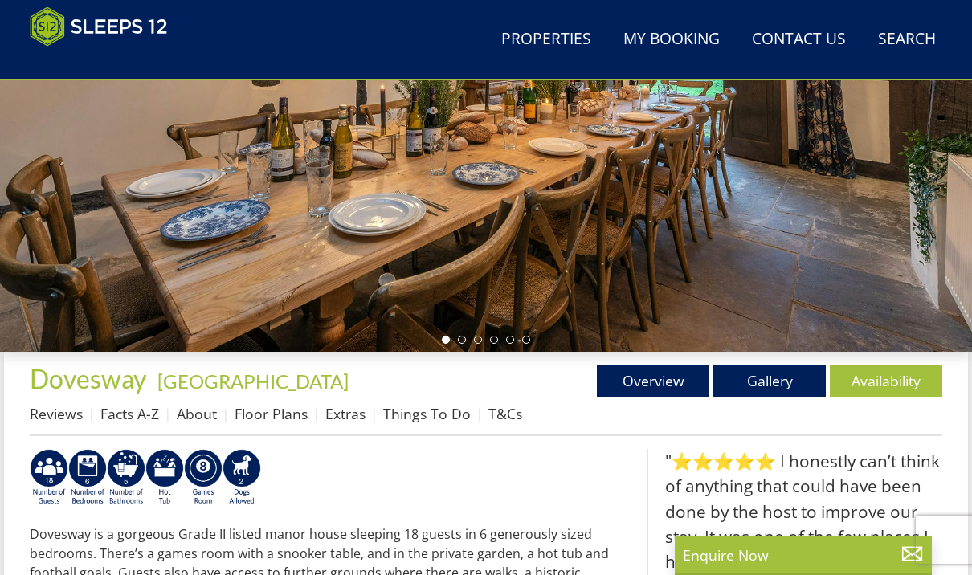
scroll to position [434, 0]
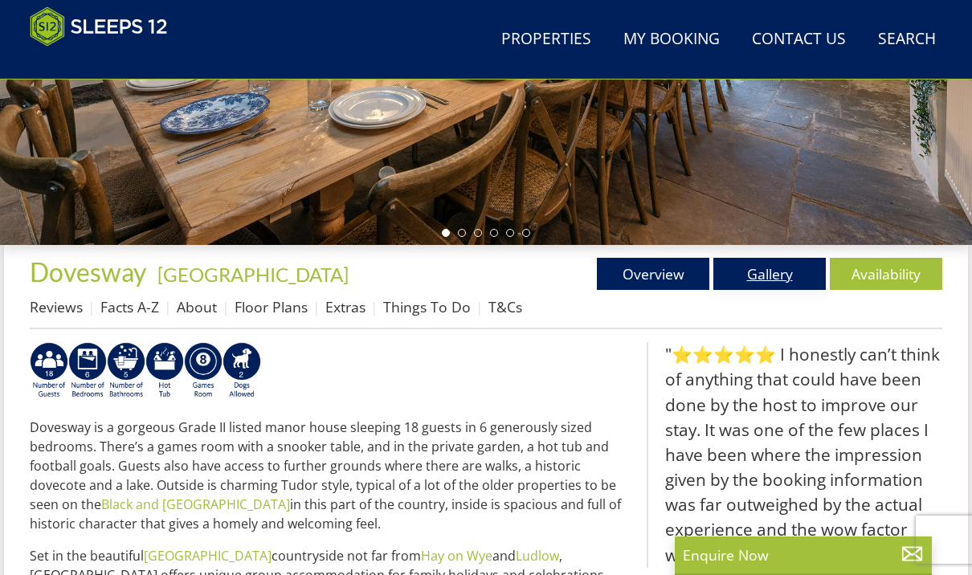
click at [760, 276] on link "Gallery" at bounding box center [769, 274] width 112 height 32
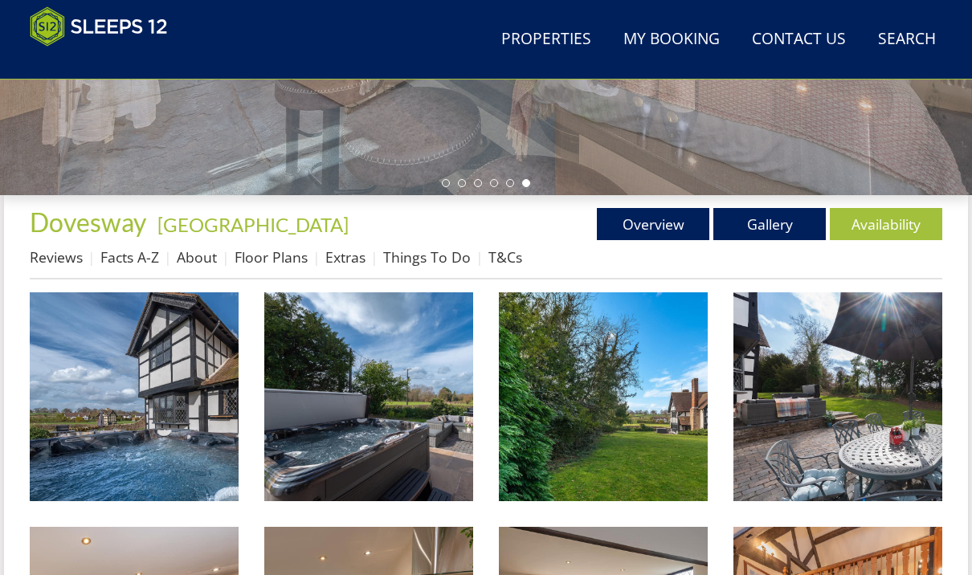
scroll to position [529, 0]
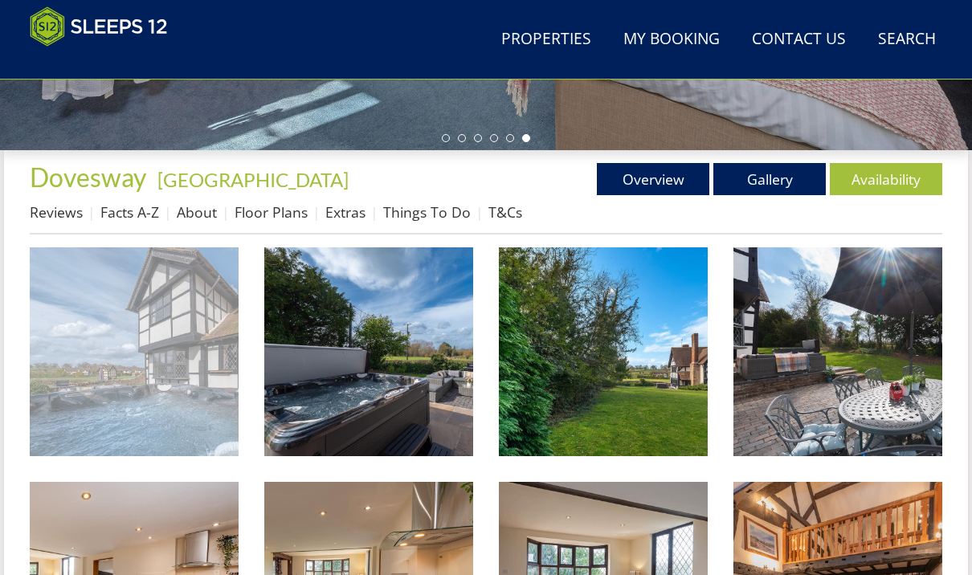
click at [157, 394] on img at bounding box center [134, 351] width 209 height 209
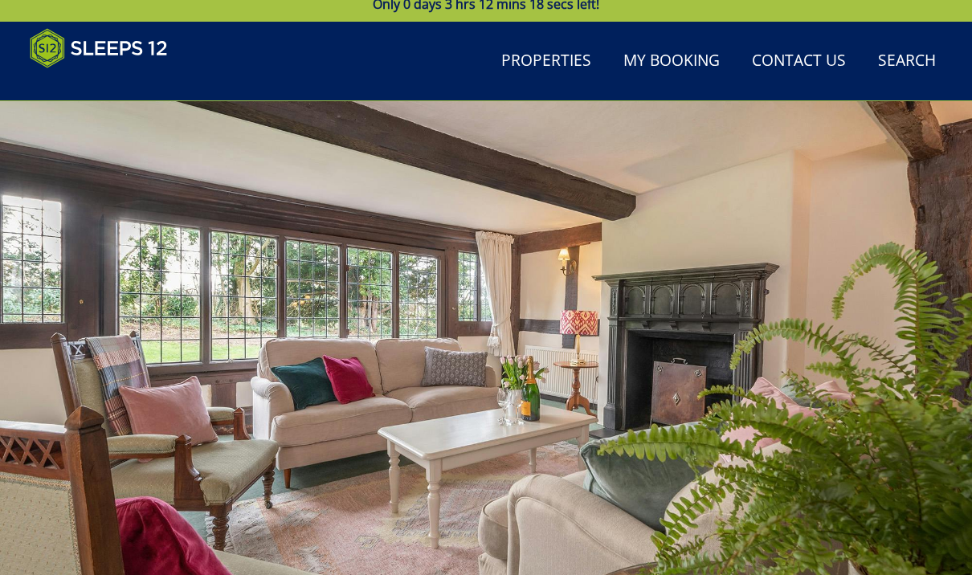
scroll to position [0, 0]
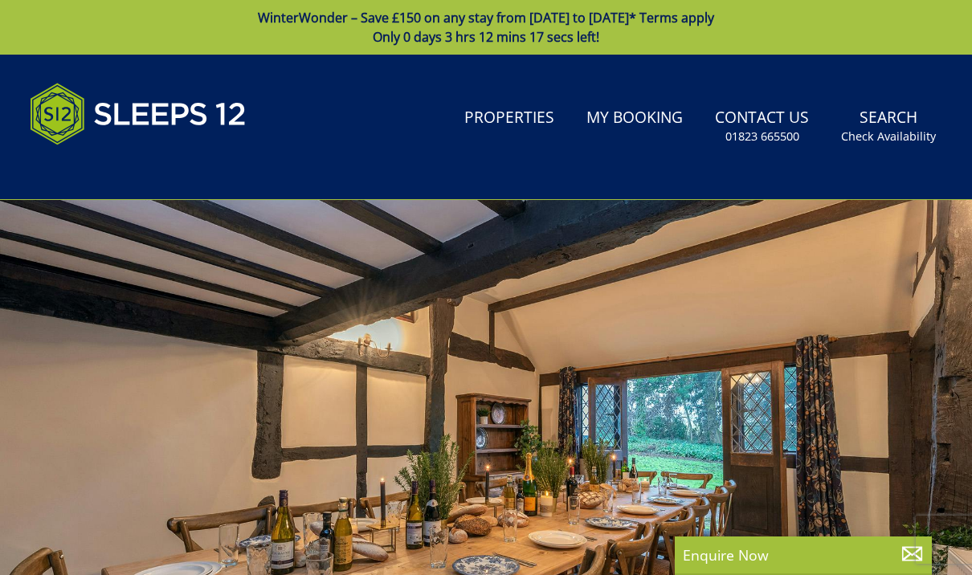
select select "8"
select select "5"
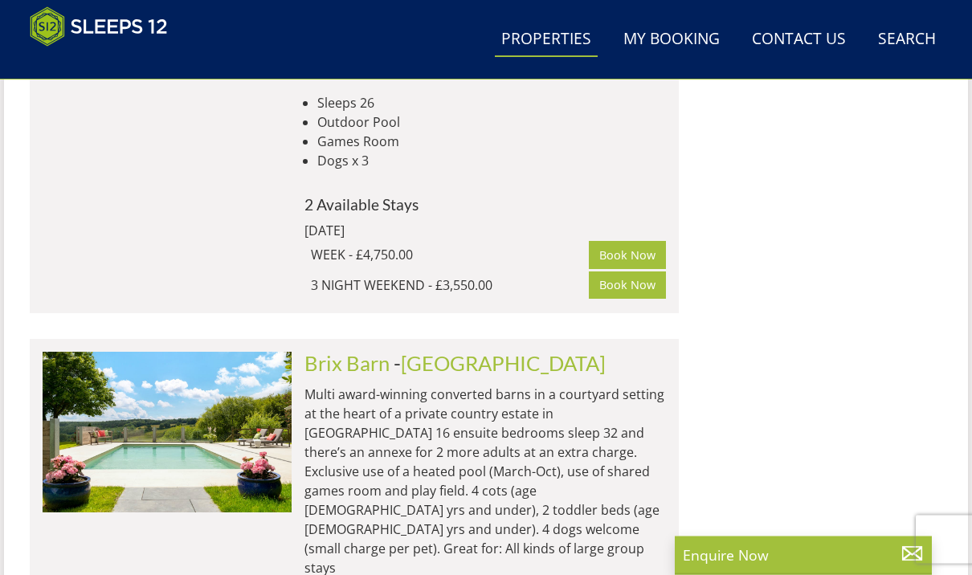
scroll to position [9898, 0]
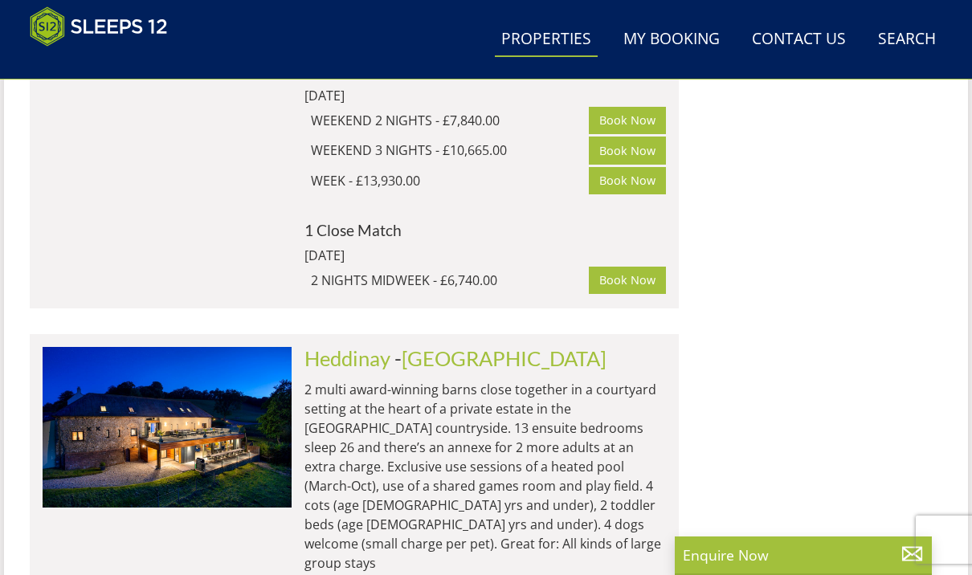
scroll to position [8770, 0]
